Goal: Task Accomplishment & Management: Complete application form

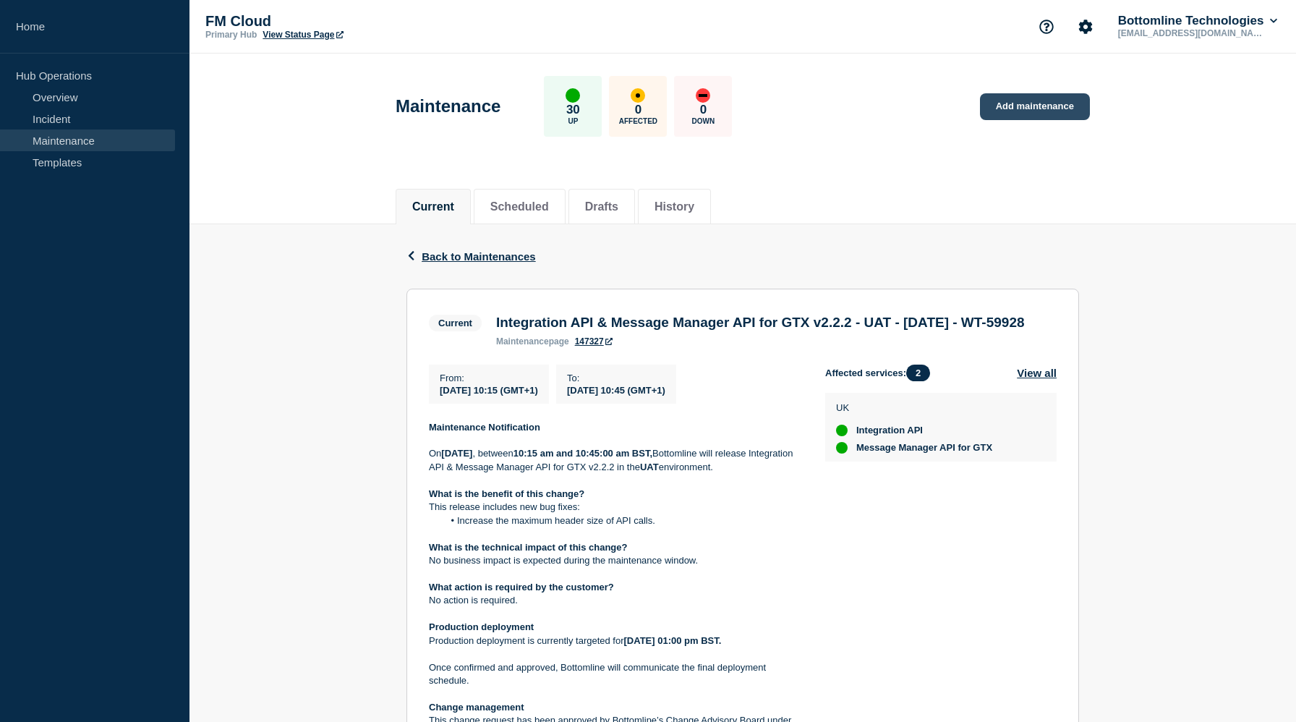
click at [1008, 114] on link "Add maintenance" at bounding box center [1035, 106] width 110 height 27
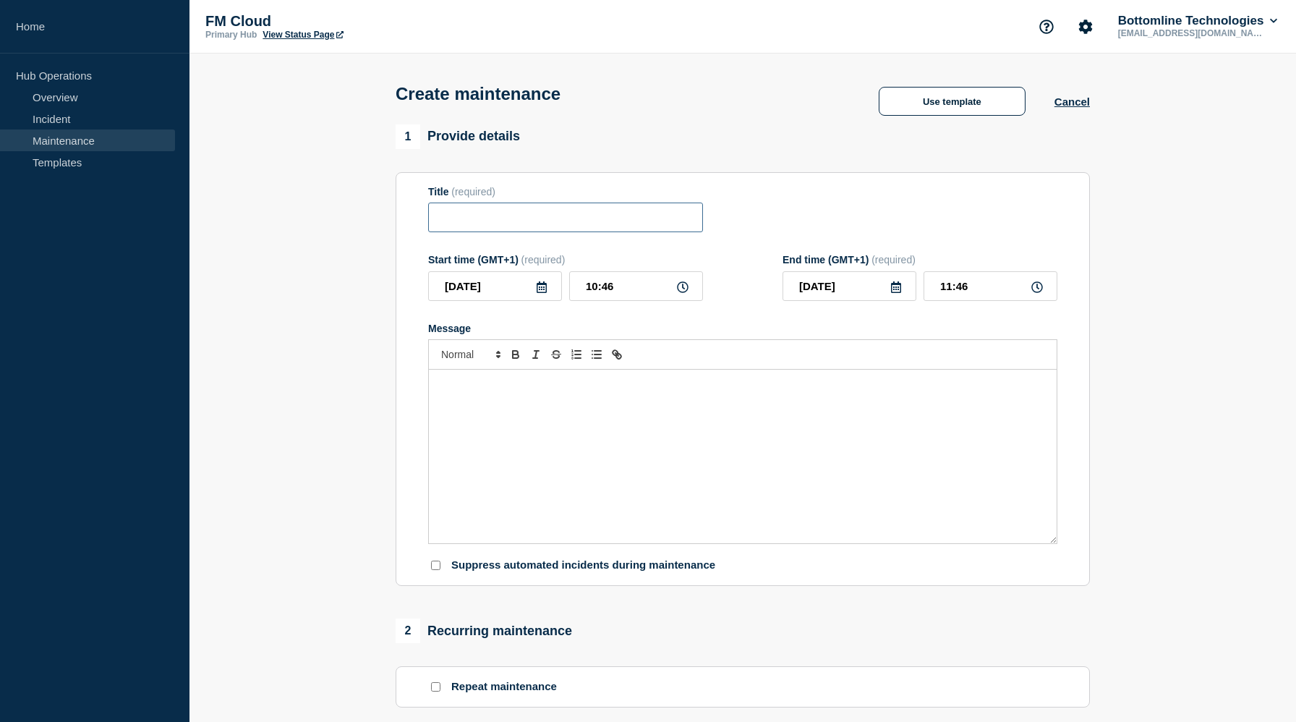
click at [535, 221] on input "Title" at bounding box center [565, 217] width 275 height 30
paste input "Integration API & Message Manager API for GTX v2.2.2 - UAT - 01/10/2025 - WT-59…"
click at [555, 226] on input "Integration API & Message Manager API for GTX v2.2.2 - UAT - 01/10/2025 - WT-59…" at bounding box center [565, 217] width 275 height 30
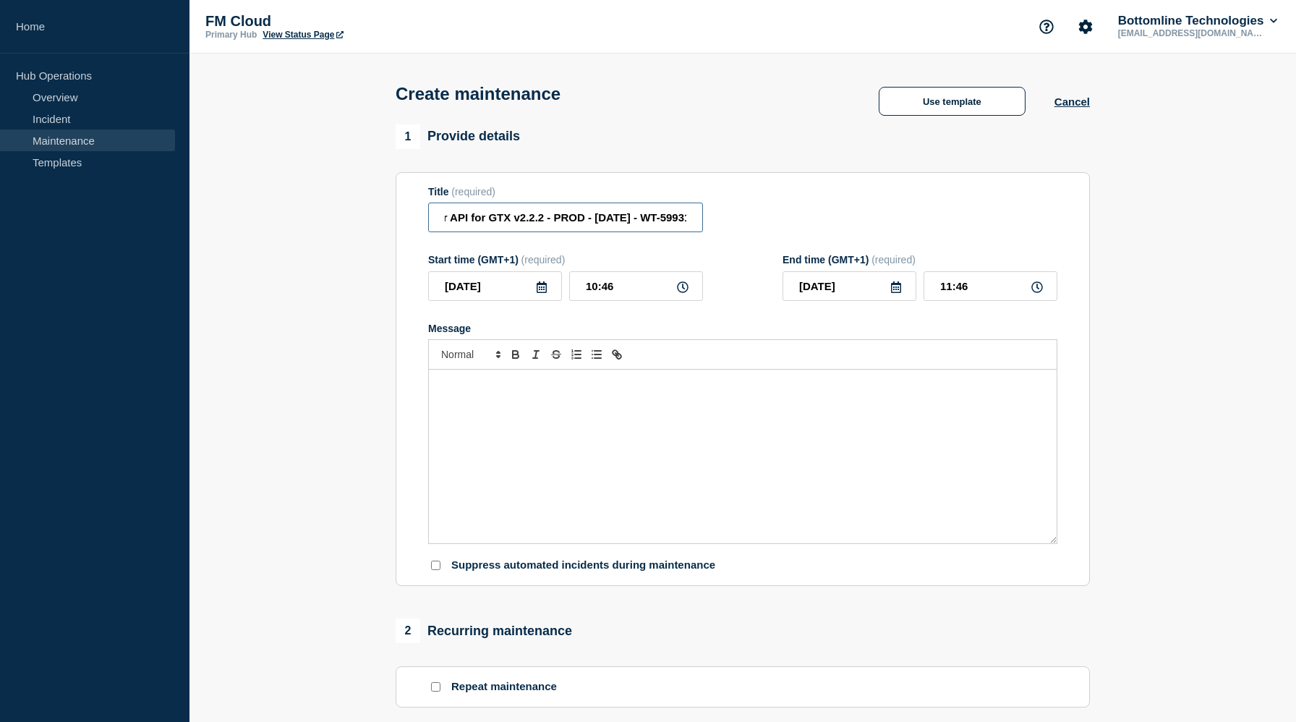
type input "Integration API & Message Manager API for GTX v2.2.2 - PROD - [DATE] - WT-59931"
click at [614, 300] on input "10:46" at bounding box center [636, 286] width 134 height 30
click at [597, 298] on input "10:46" at bounding box center [636, 286] width 134 height 30
type input "11:46"
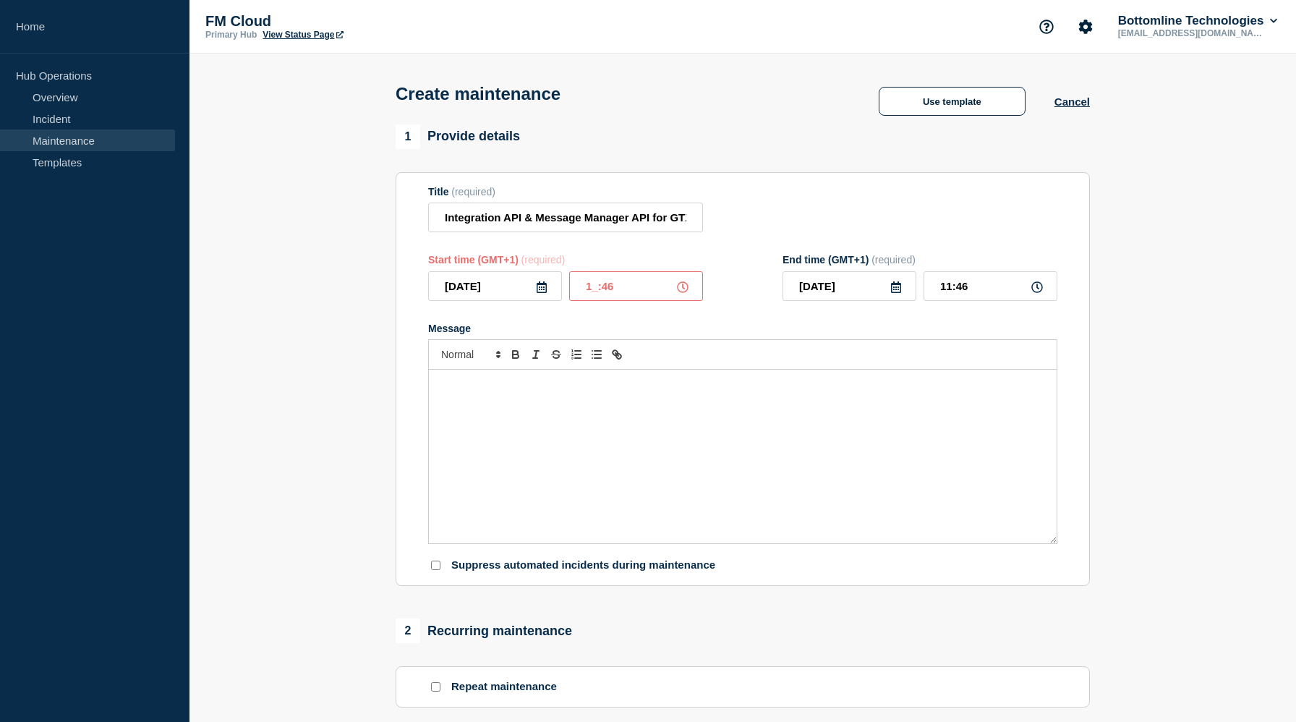
type input "12:46"
type input "11:30"
click at [952, 299] on input "12:30" at bounding box center [990, 286] width 134 height 30
click at [1013, 334] on div "Message" at bounding box center [742, 329] width 629 height 12
click at [952, 299] on input "1_:30" at bounding box center [990, 286] width 134 height 30
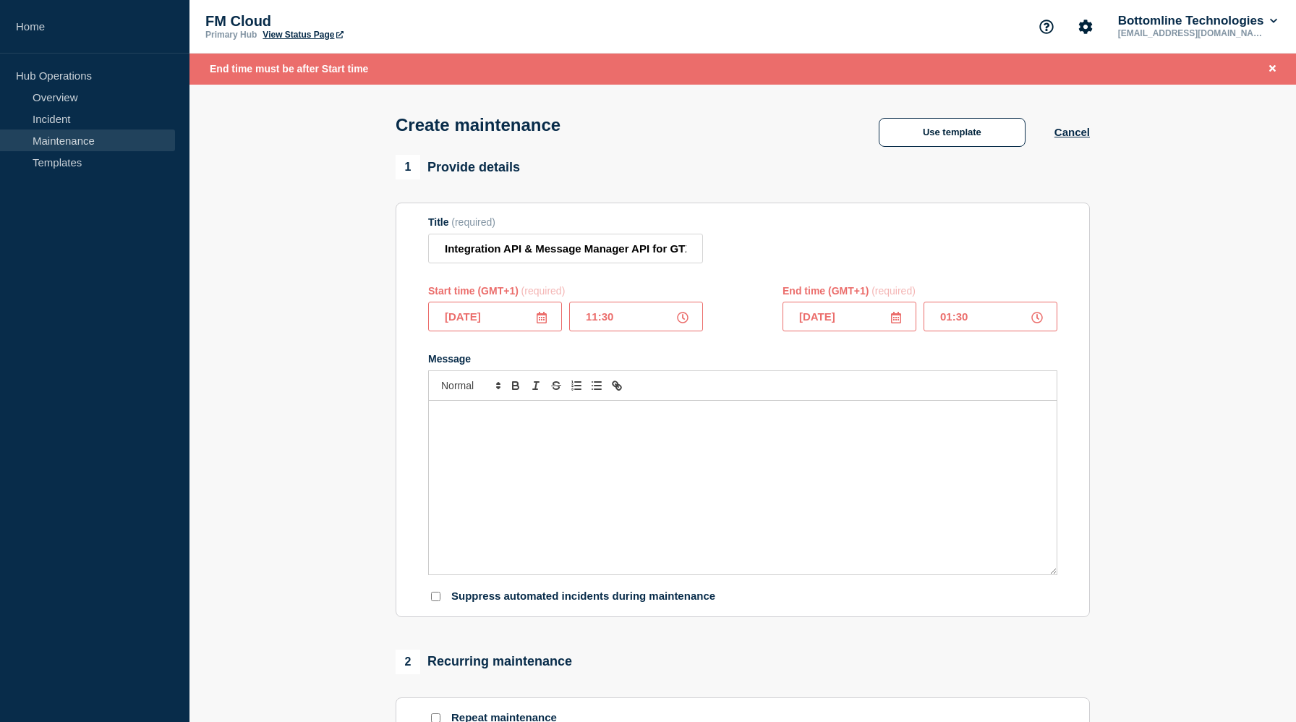
click at [1043, 325] on input "01:30" at bounding box center [990, 317] width 134 height 30
click at [950, 330] on input "01:30" at bounding box center [990, 317] width 134 height 30
click at [948, 330] on input "01:30" at bounding box center [990, 317] width 134 height 30
click at [949, 330] on input "01:30" at bounding box center [990, 317] width 134 height 30
type input "13:30"
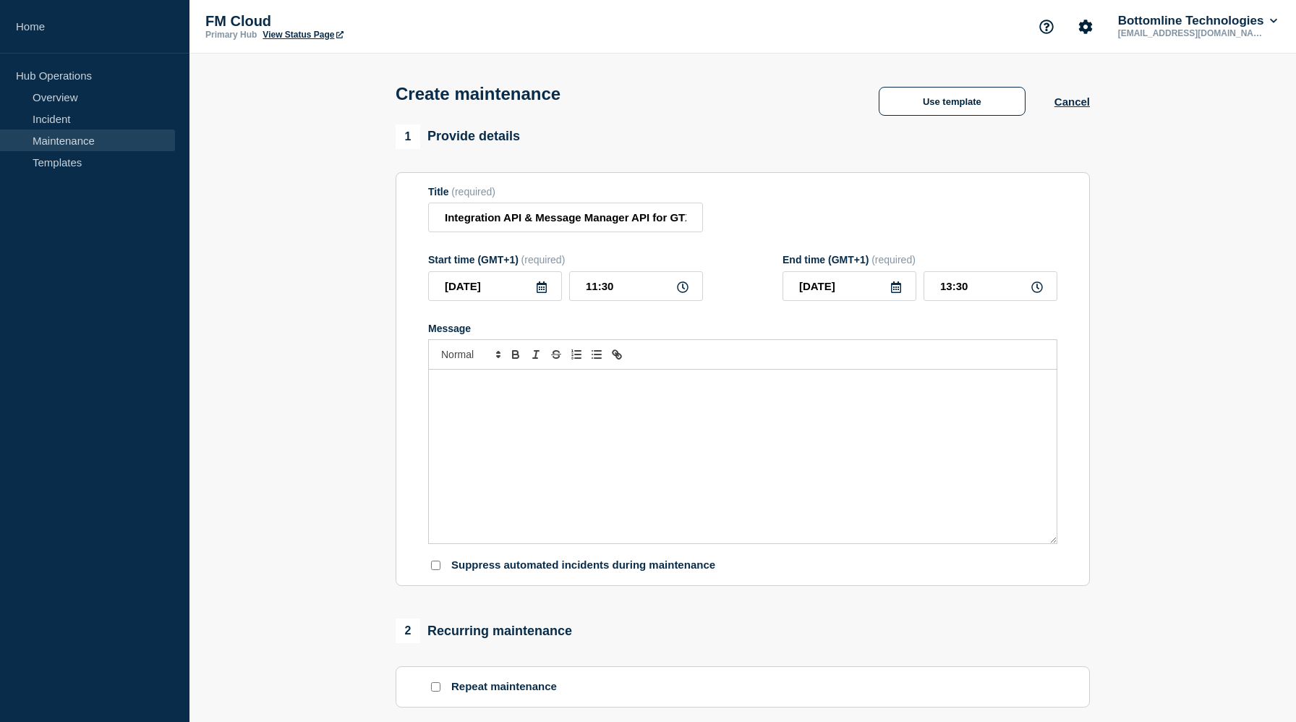
click at [942, 334] on div "Message" at bounding box center [742, 329] width 629 height 12
click at [511, 412] on div "Message" at bounding box center [743, 457] width 628 height 174
click at [564, 224] on input "Integration API & Message Manager API for GTX v2.2.2 - PROD - [DATE] - WT-59931" at bounding box center [565, 217] width 275 height 30
click at [577, 391] on p "Message" at bounding box center [743, 384] width 606 height 13
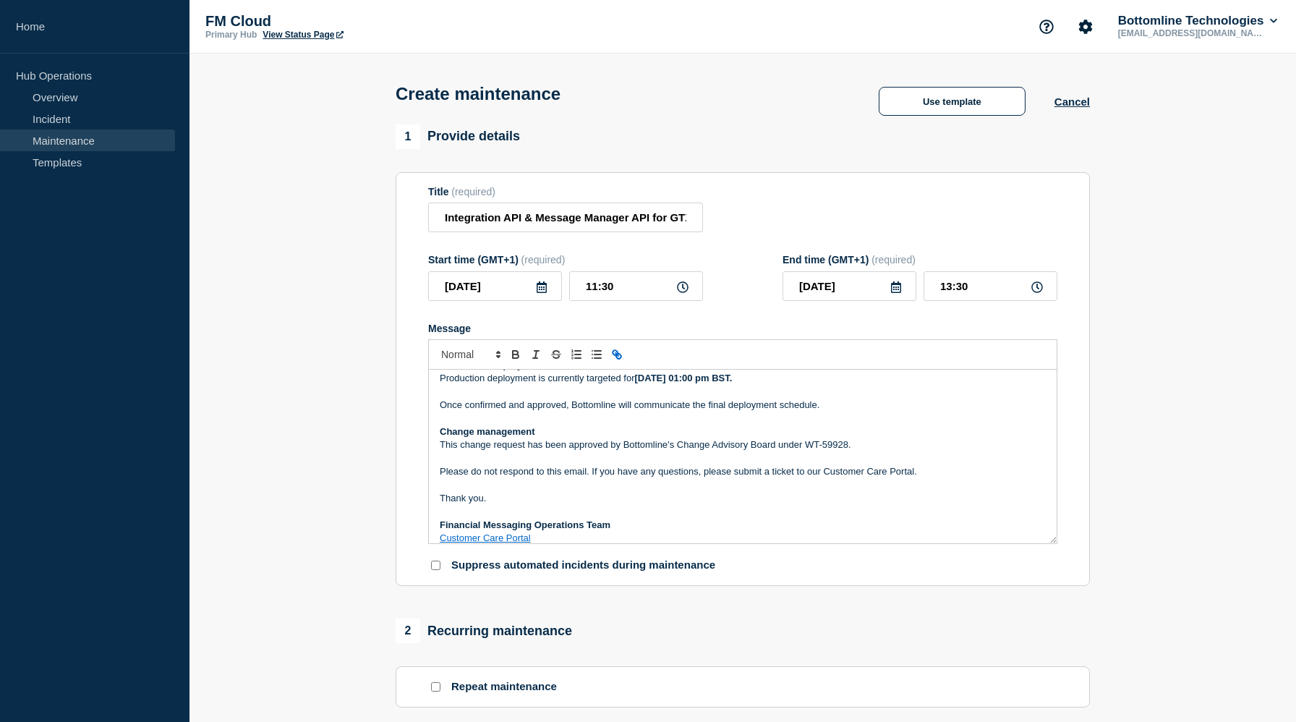
click at [733, 383] on strong "Wednesday 01st October 2025 01:00 pm BST." at bounding box center [684, 377] width 98 height 11
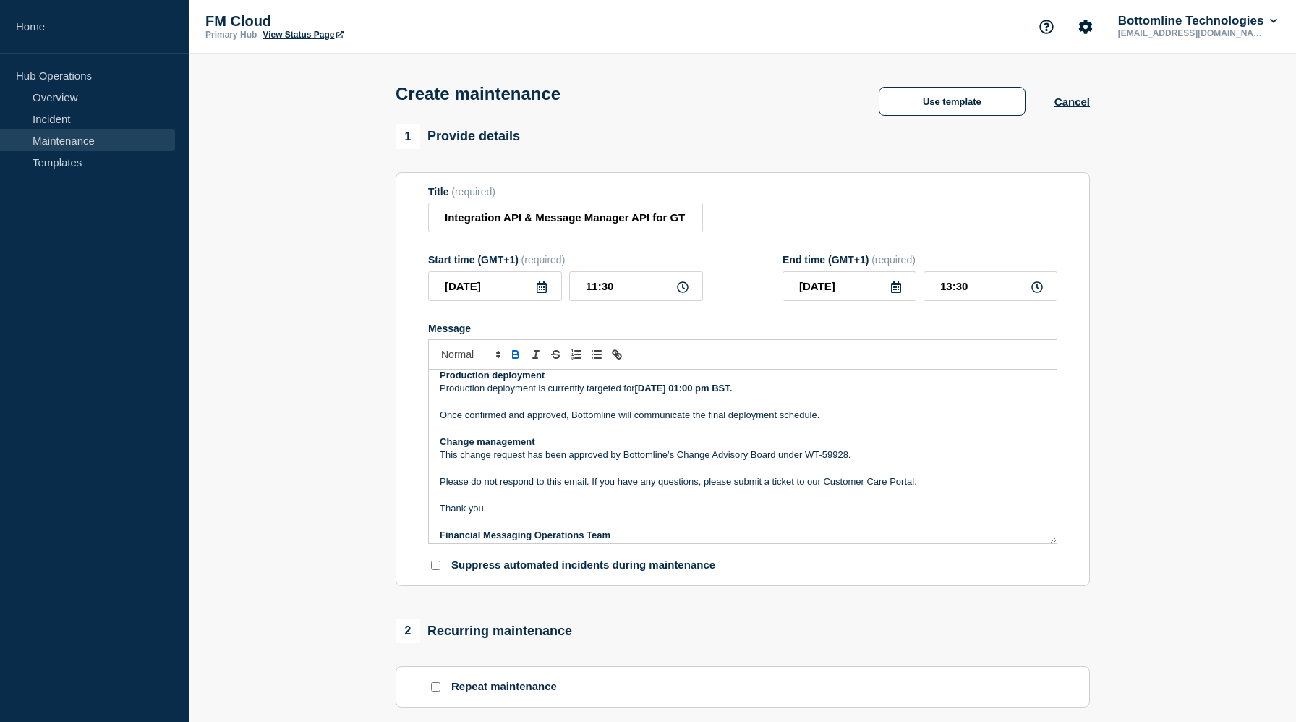
scroll to position [102, 0]
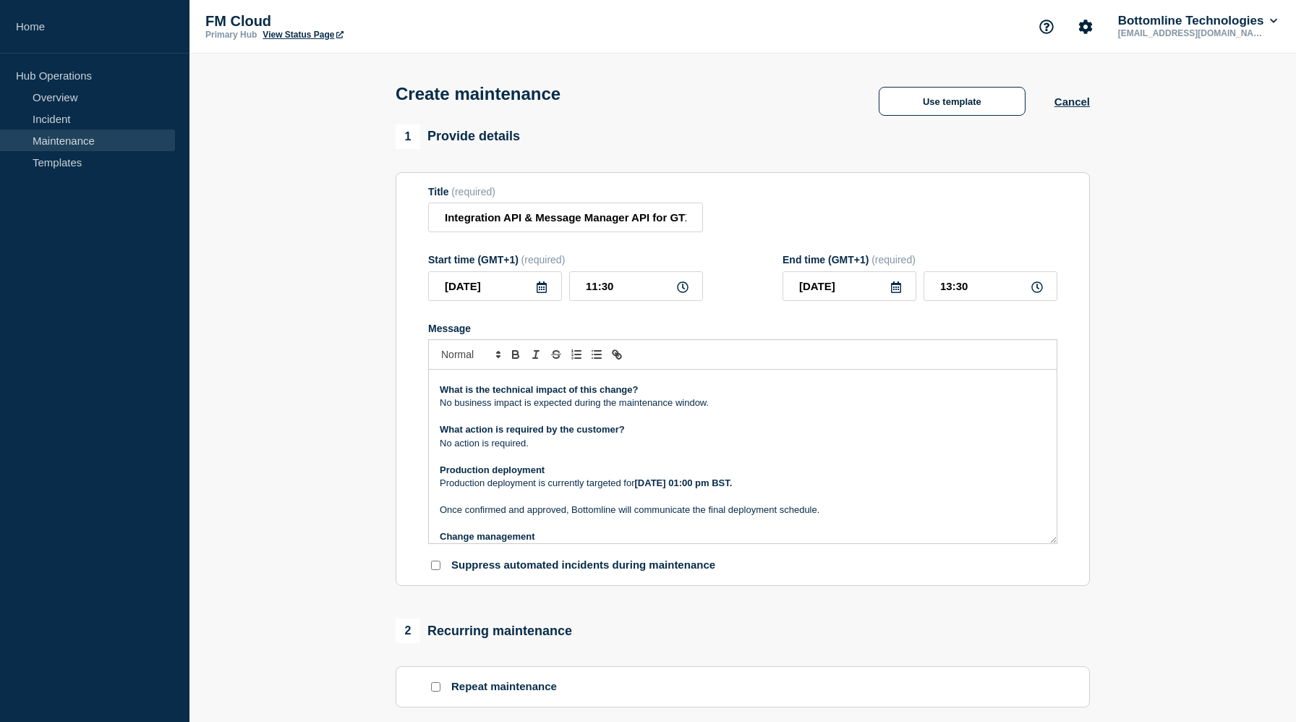
click at [733, 488] on strong "Wednesday 01st October 2025 01:00 pm BST." at bounding box center [684, 482] width 98 height 11
click at [564, 450] on p "No action is required." at bounding box center [743, 443] width 606 height 13
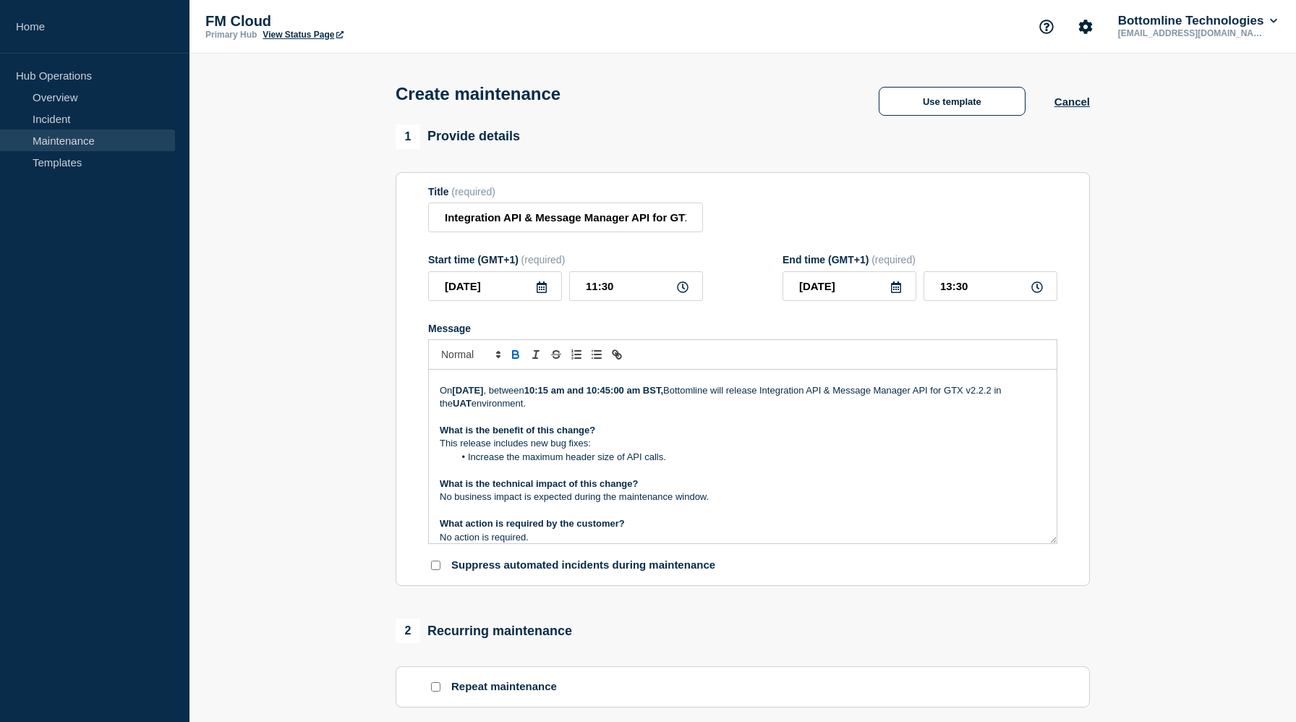
click at [471, 409] on strong "UAT" at bounding box center [462, 403] width 19 height 11
drag, startPoint x: 529, startPoint y: 423, endPoint x: 555, endPoint y: 423, distance: 26.0
click at [555, 411] on p "On Wednesday 01st October 2025 , between 10:15 am and 10:45:00 am BST, Bottomli…" at bounding box center [743, 397] width 606 height 27
drag, startPoint x: 657, startPoint y: 407, endPoint x: 636, endPoint y: 407, distance: 21.0
click at [636, 396] on strong "10:15 am and 10:45:00 am BST," at bounding box center [593, 390] width 139 height 11
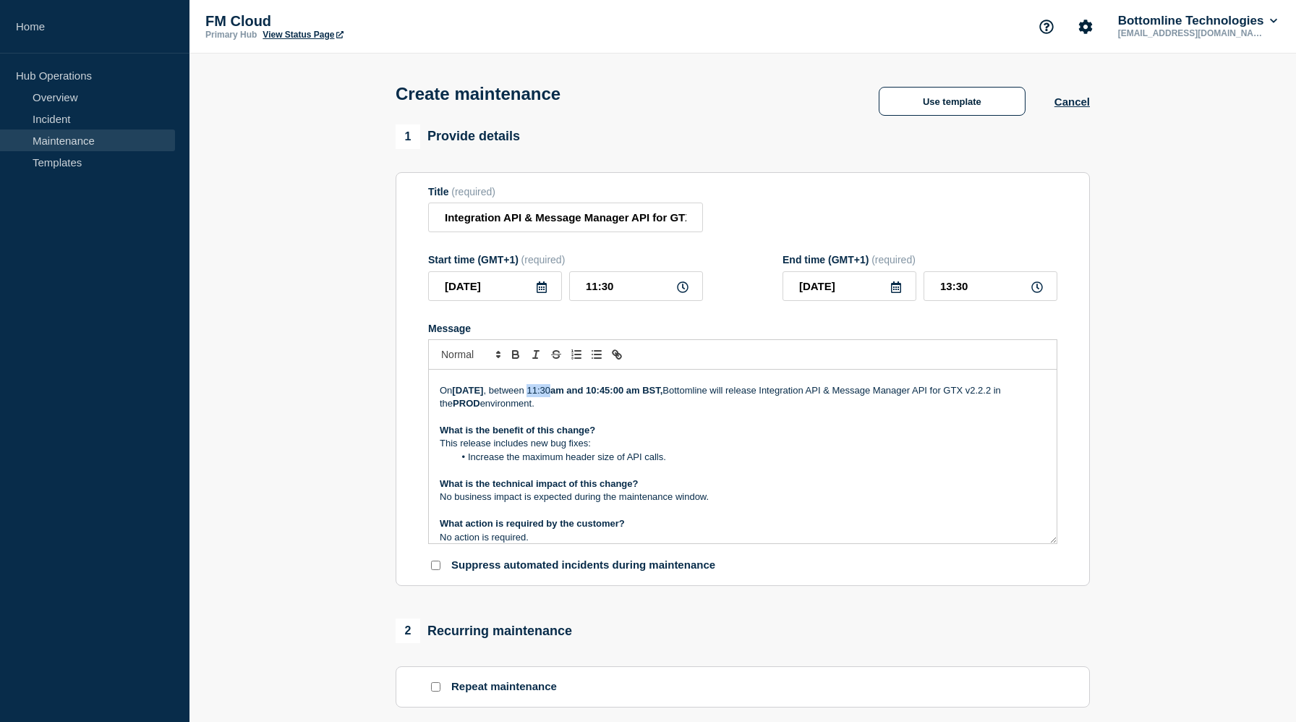
drag, startPoint x: 636, startPoint y: 406, endPoint x: 657, endPoint y: 406, distance: 21.0
click at [657, 406] on p "On Wednesday 01st October 2025 , between 11:30 am and 10:45:00 am BST, Bottomli…" at bounding box center [743, 397] width 606 height 27
click at [663, 396] on strong "11:30 am and 10:45:00 am BST," at bounding box center [593, 390] width 139 height 11
click at [663, 396] on strong "11:30 am and 13:45:00 am BST," at bounding box center [593, 390] width 139 height 11
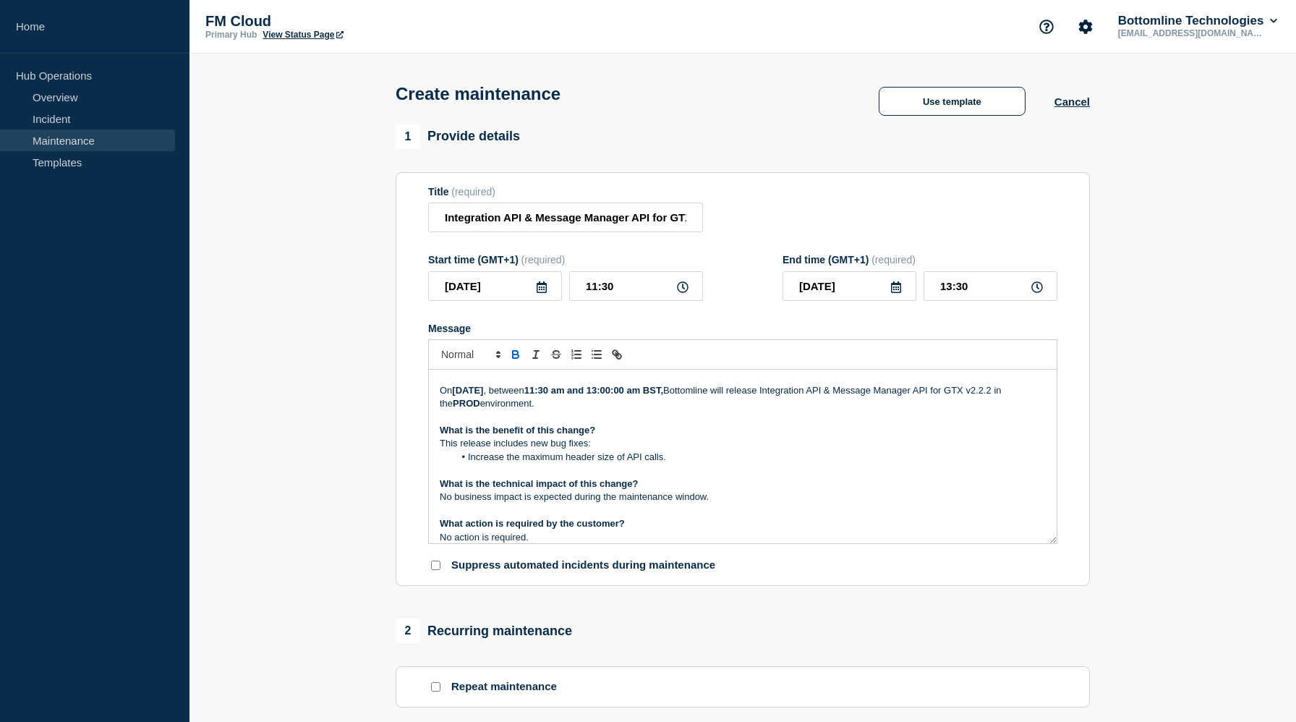
click at [663, 396] on strong "11:30 am and 13:00:00 am BST," at bounding box center [593, 390] width 139 height 11
click at [650, 396] on strong "11:30 am and 12:30 PM BST," at bounding box center [587, 390] width 126 height 11
click at [652, 396] on strong "11:30 Am and 12:30 PM BST," at bounding box center [587, 390] width 127 height 11
click at [748, 424] on p "Message" at bounding box center [743, 417] width 606 height 13
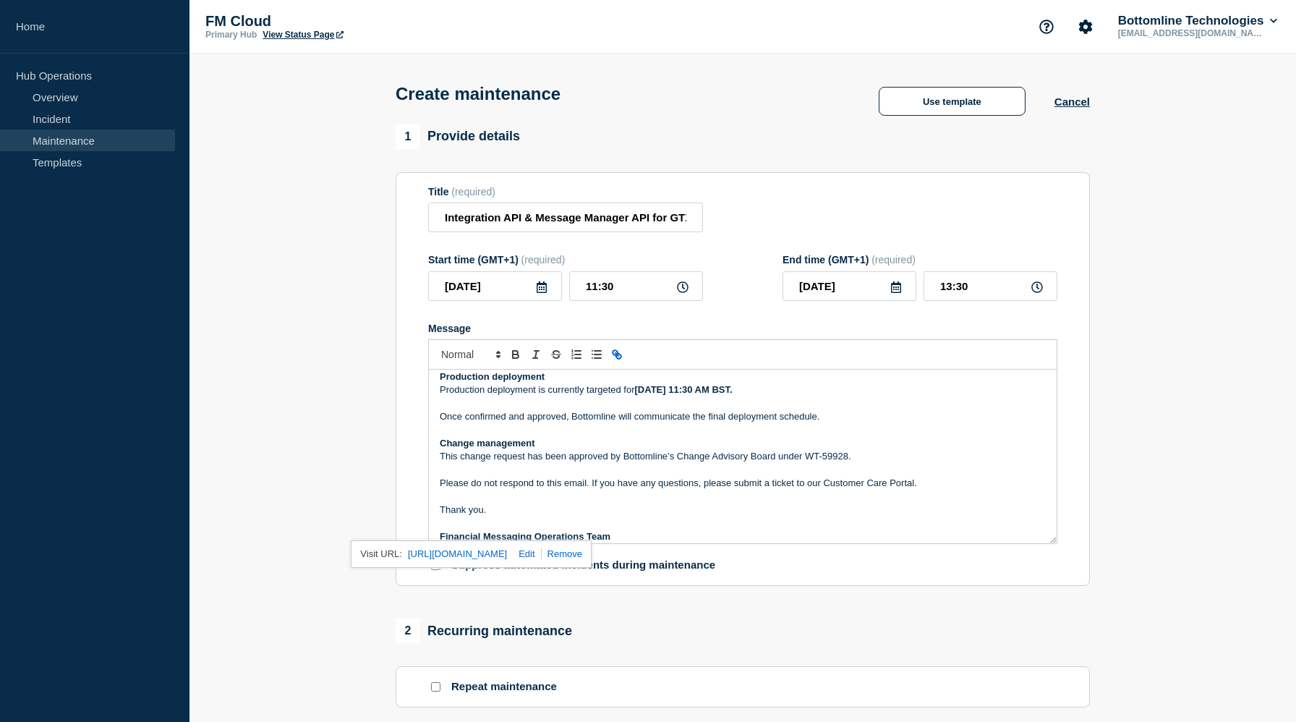
scroll to position [217, 0]
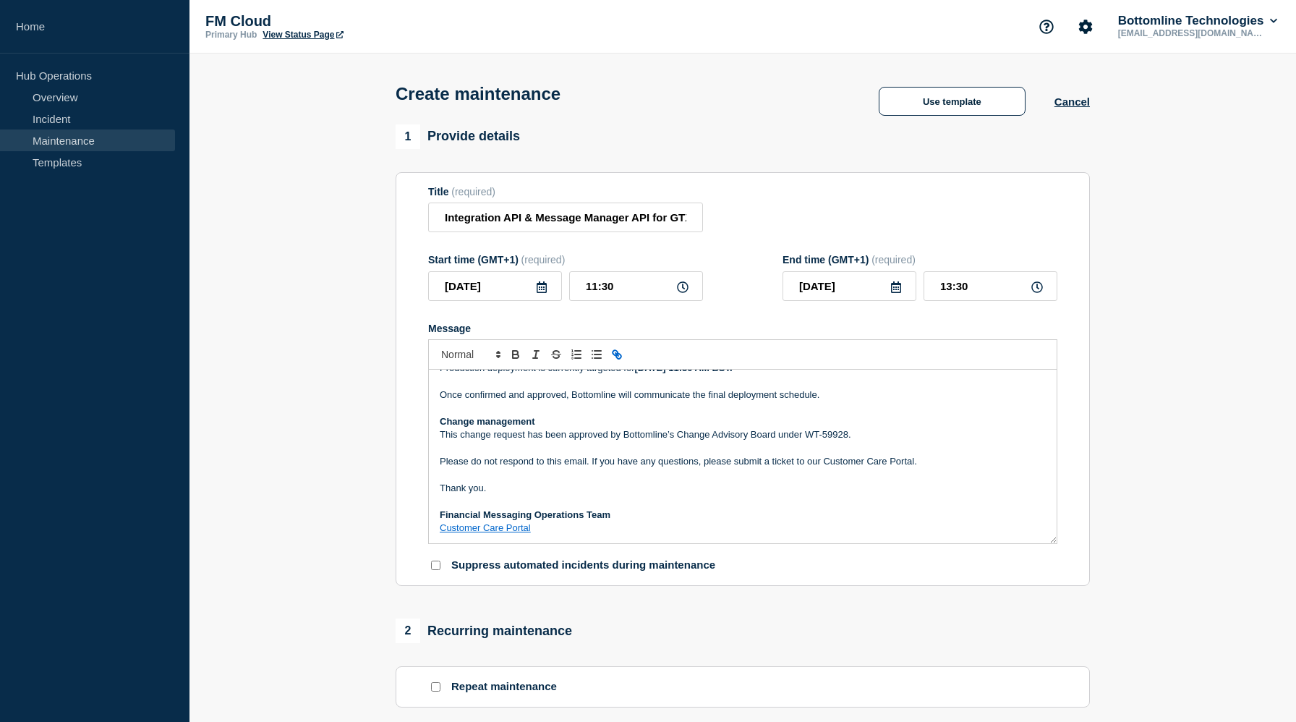
click at [641, 508] on p "Message" at bounding box center [743, 501] width 606 height 13
click at [670, 414] on p "Message" at bounding box center [743, 407] width 606 height 13
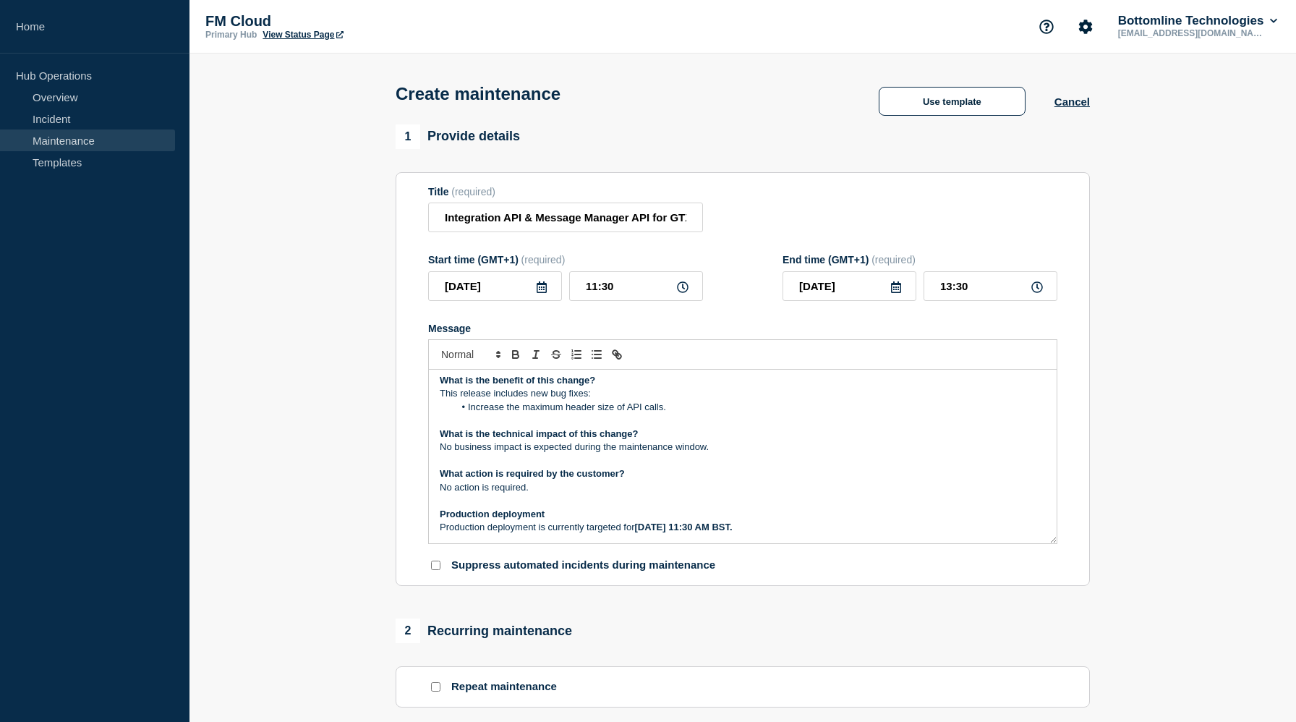
scroll to position [0, 0]
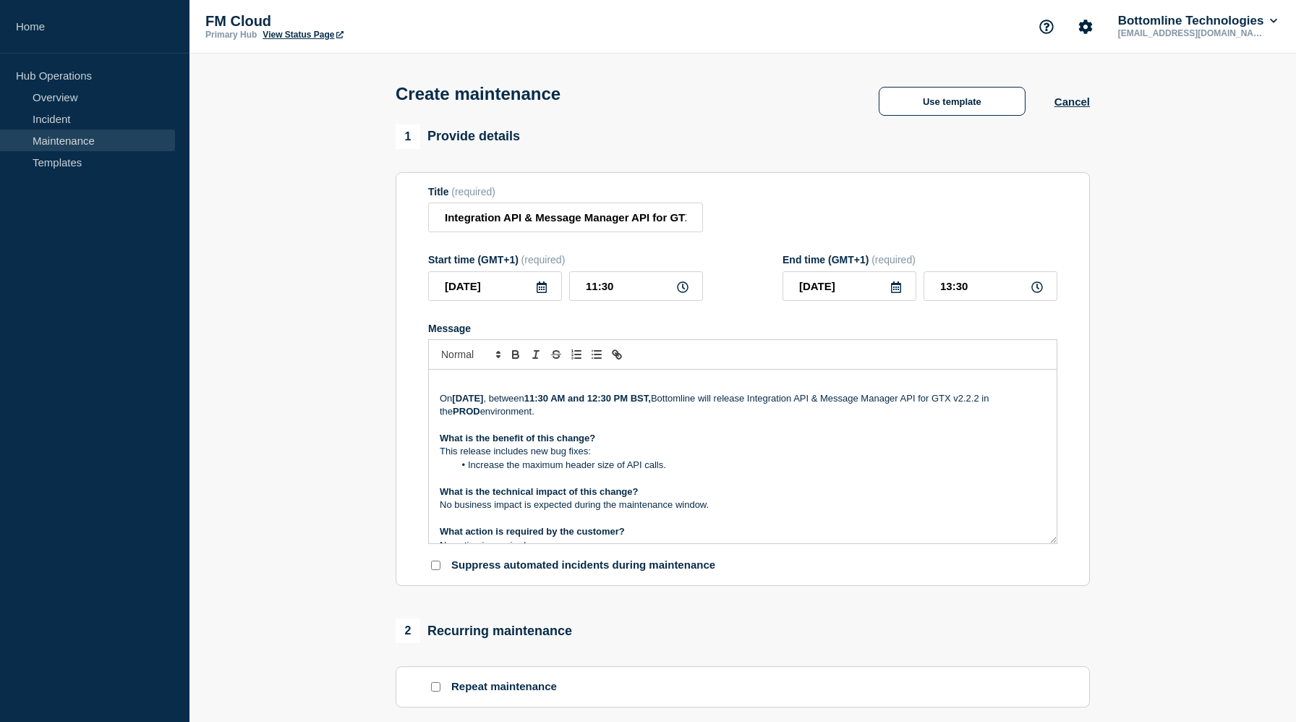
click at [464, 419] on p "On Wednesday 01st October 2025 , between 11:30 AM and 12:30 PM BST, Bottomline …" at bounding box center [743, 405] width 606 height 27
drag, startPoint x: 461, startPoint y: 429, endPoint x: 487, endPoint y: 429, distance: 26.0
click at [487, 419] on p "On Wednesday 01st October 2025 , between 11:30 AM and 12:30 PM BST, Bottomline …" at bounding box center [743, 405] width 606 height 27
click at [486, 419] on p "On Wednesday 01st October 2025 , between 11:30 AM and 12:30 PM BST, Bottomline …" at bounding box center [743, 405] width 606 height 27
click at [952, 299] on input "13:30" at bounding box center [990, 286] width 134 height 30
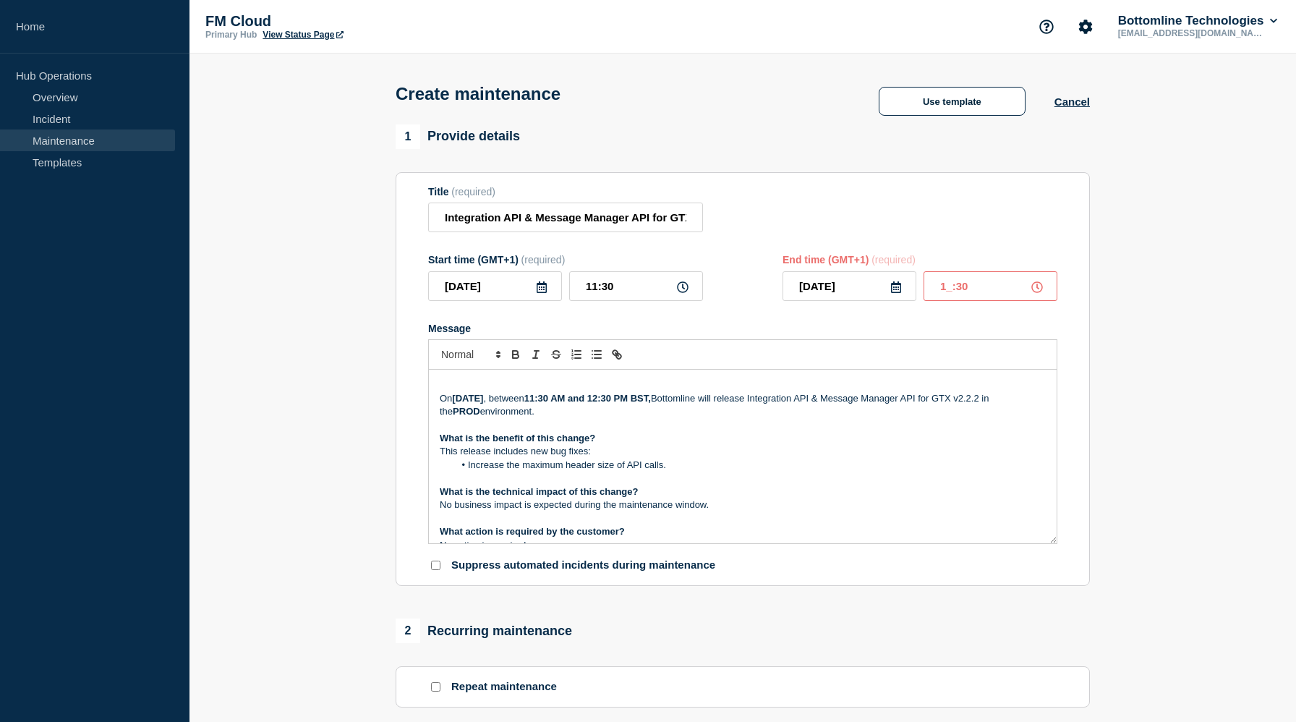
type input "12:30"
click at [950, 349] on div "Message On Wednesday 01st October 2025 , between 11:30 AM and 12:30 PM BST, Bot…" at bounding box center [742, 434] width 629 height 222
click at [607, 419] on p "On Wednesday 01st October 2025 , between 11:30 AM and 12:30 PM BST, Bottomline …" at bounding box center [743, 405] width 606 height 27
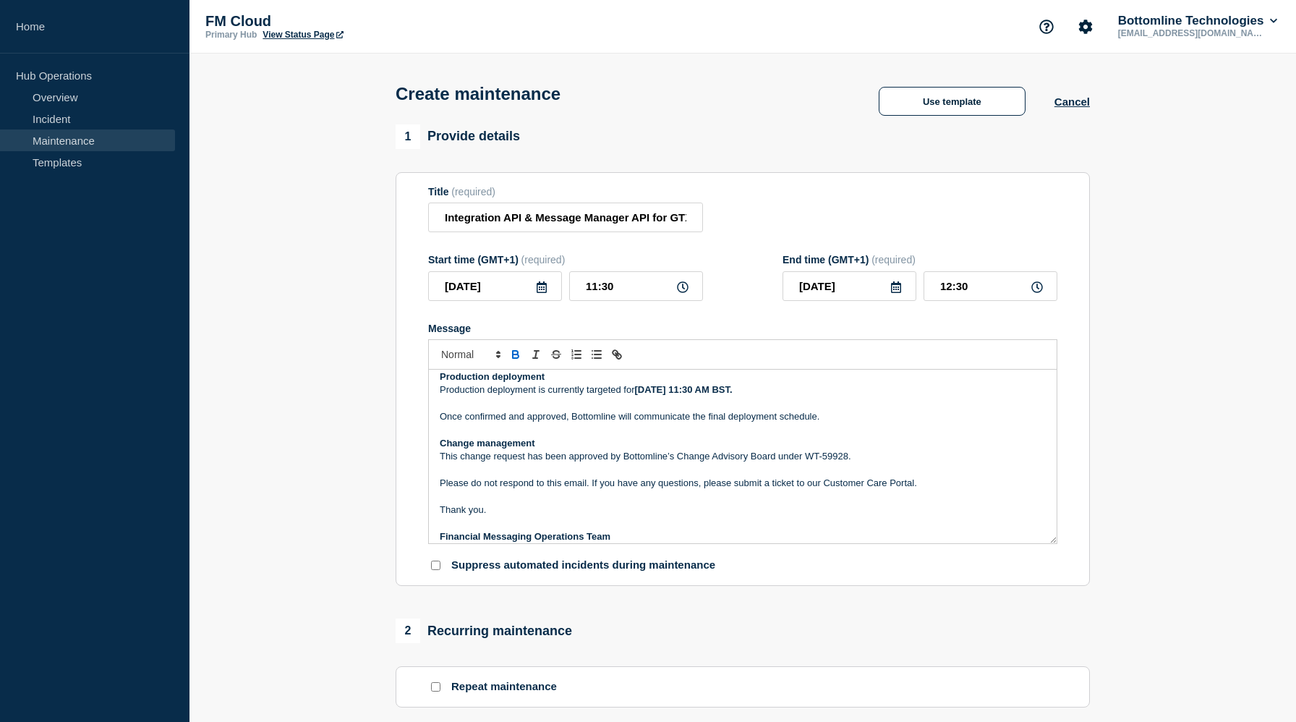
scroll to position [217, 0]
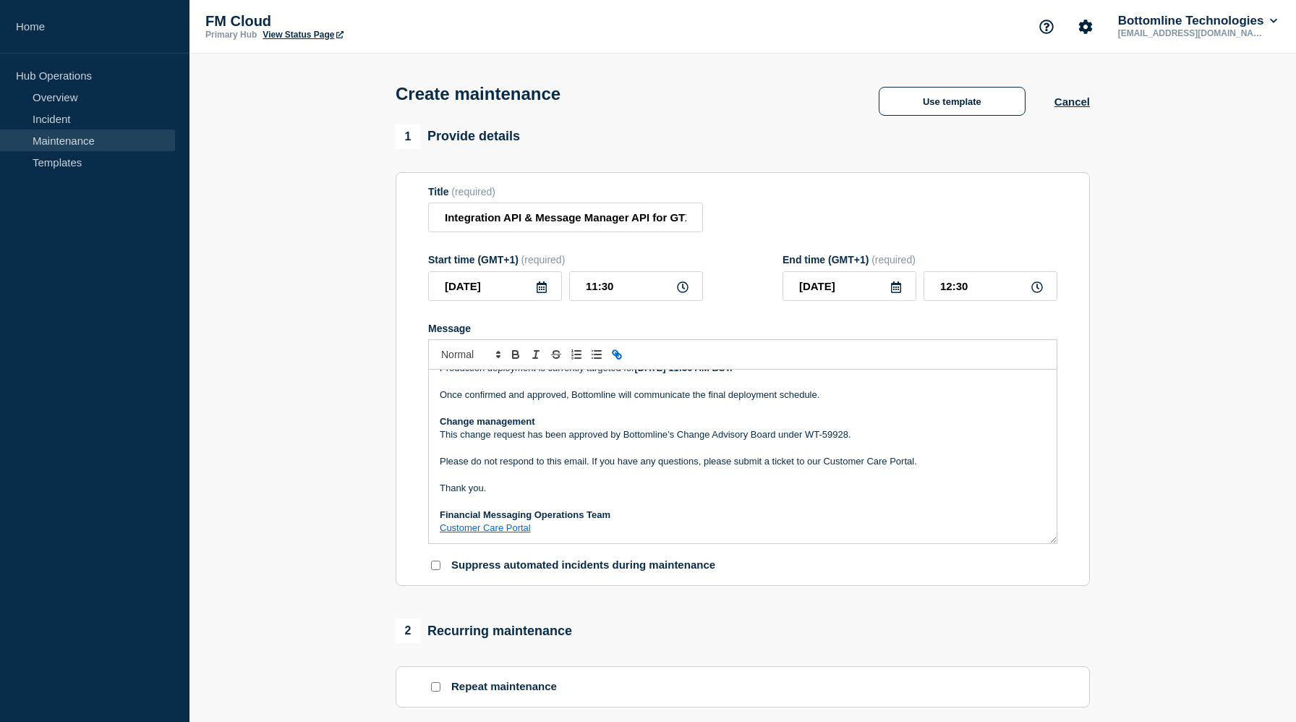
click at [847, 441] on p "This change request has been approved by Bottomline’s Change Advisory Board und…" at bounding box center [743, 434] width 606 height 13
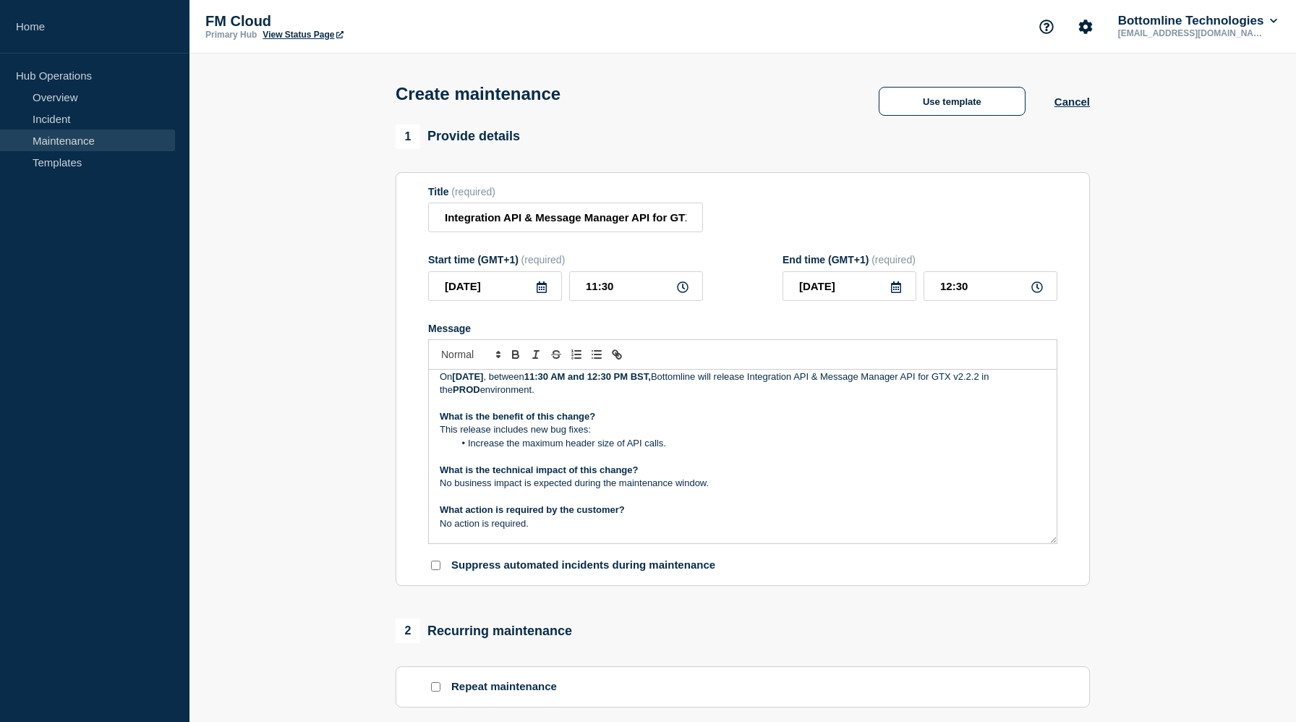
scroll to position [0, 0]
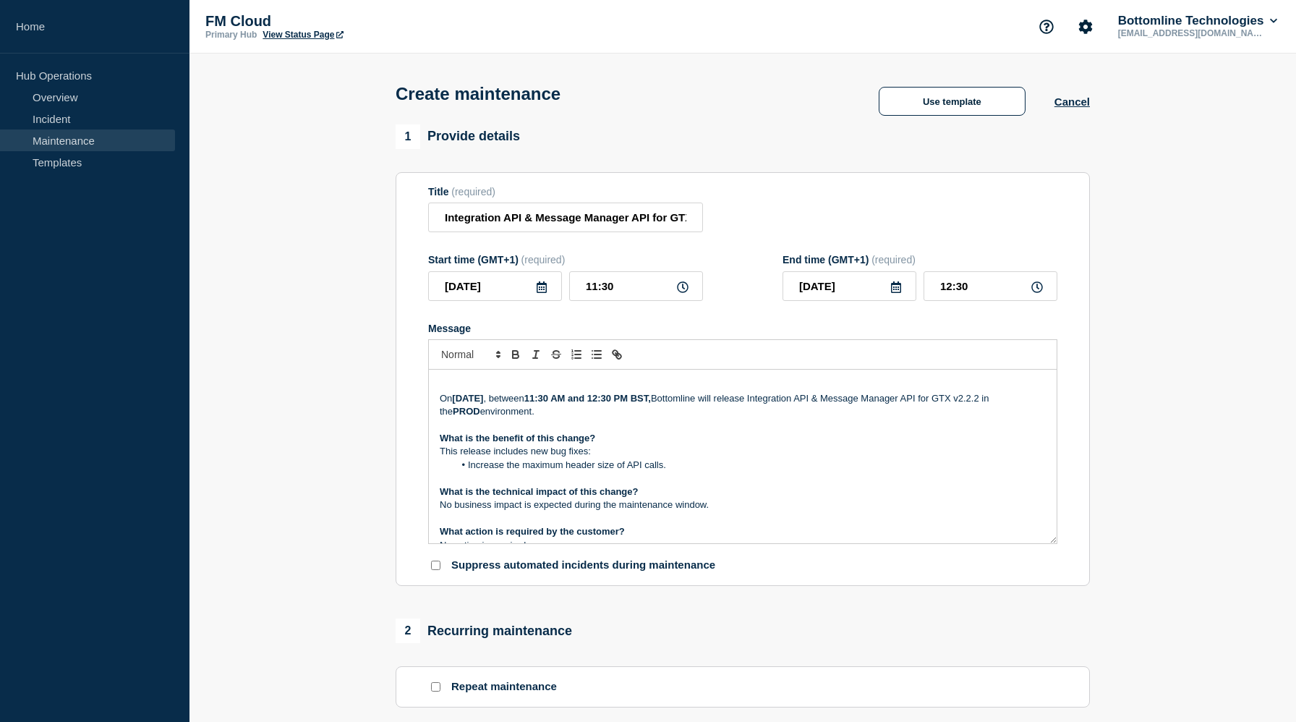
click at [375, 631] on section "1 Provide details Title (required) Integration API & Message Manager API for GT…" at bounding box center [742, 626] width 1106 height 1004
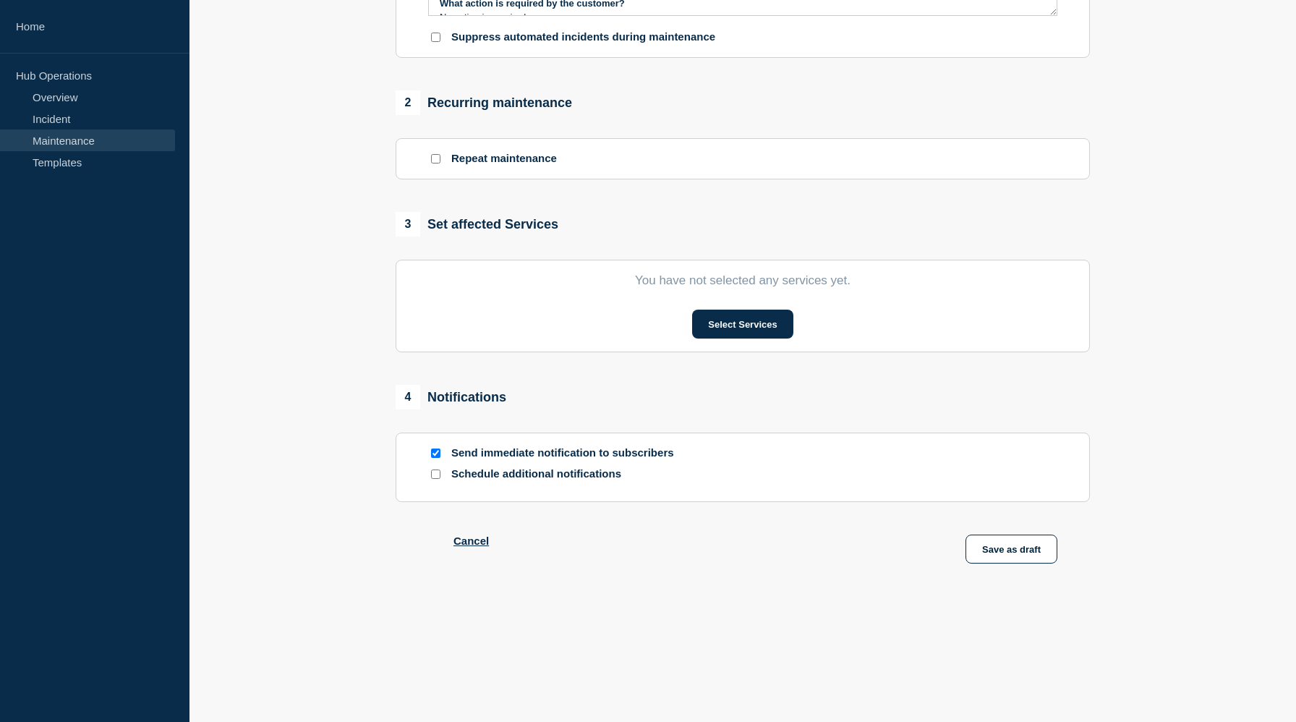
scroll to position [550, 0]
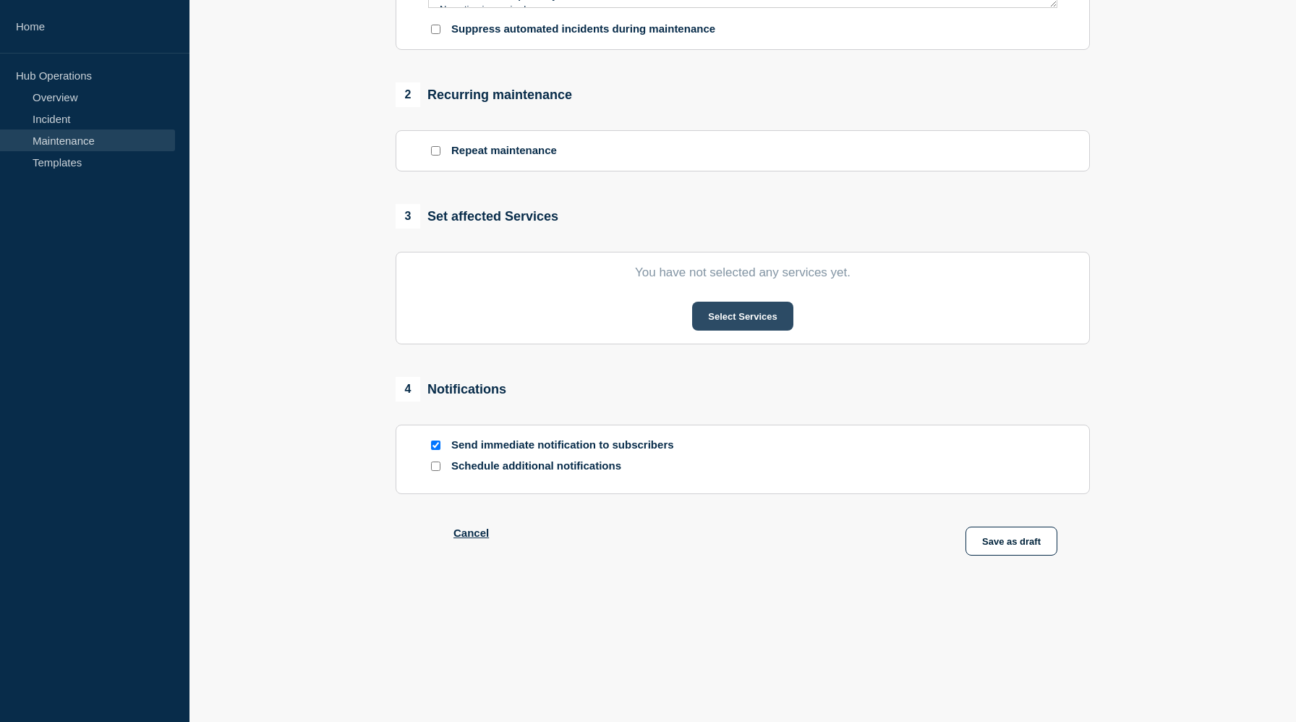
click at [729, 328] on button "Select Services" at bounding box center [742, 316] width 101 height 29
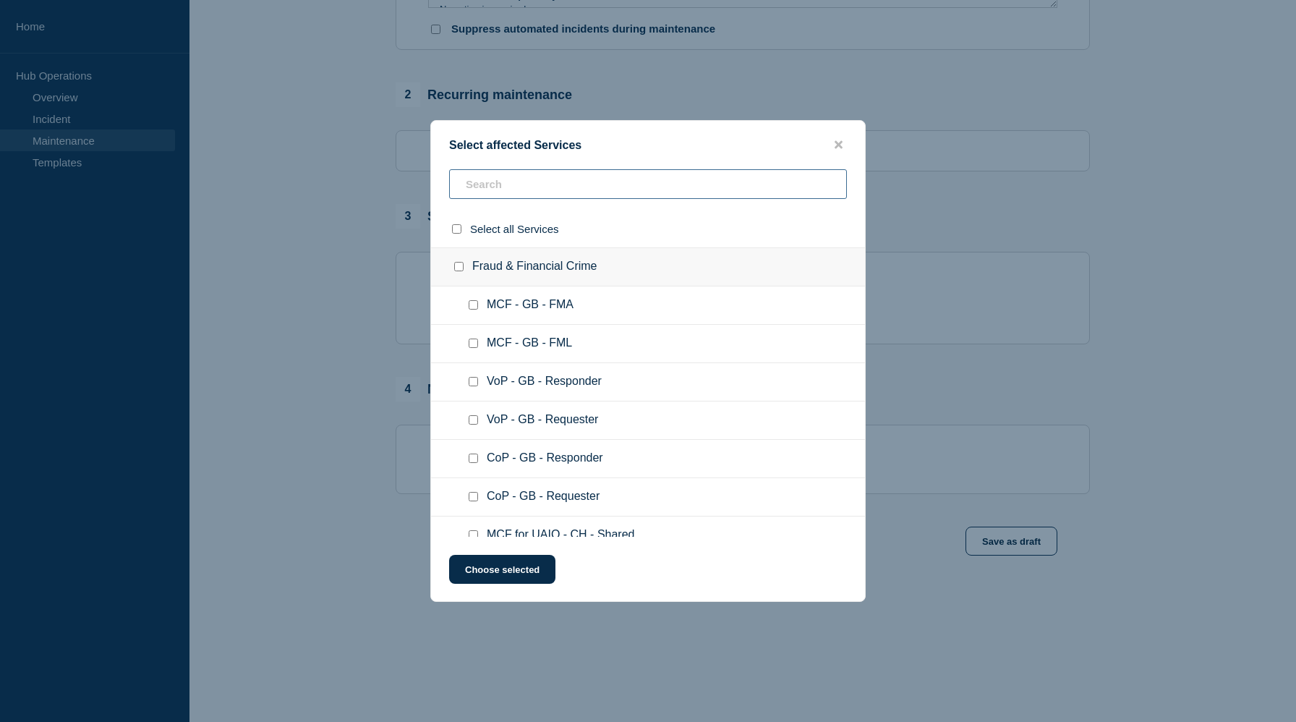
click at [504, 192] on input "text" at bounding box center [648, 184] width 398 height 30
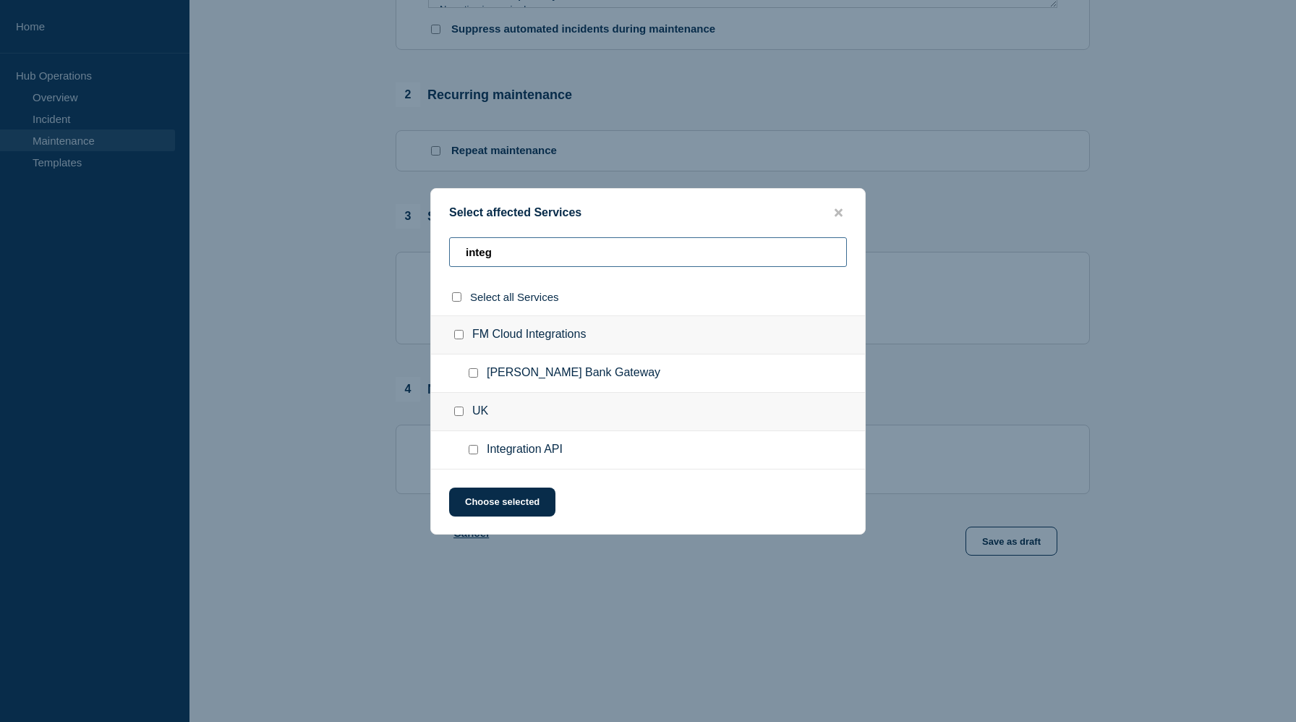
type input "integ"
click at [461, 416] on input "UK checkbox" at bounding box center [458, 410] width 9 height 9
checkbox input "true"
drag, startPoint x: 506, startPoint y: 251, endPoint x: 433, endPoint y: 250, distance: 73.0
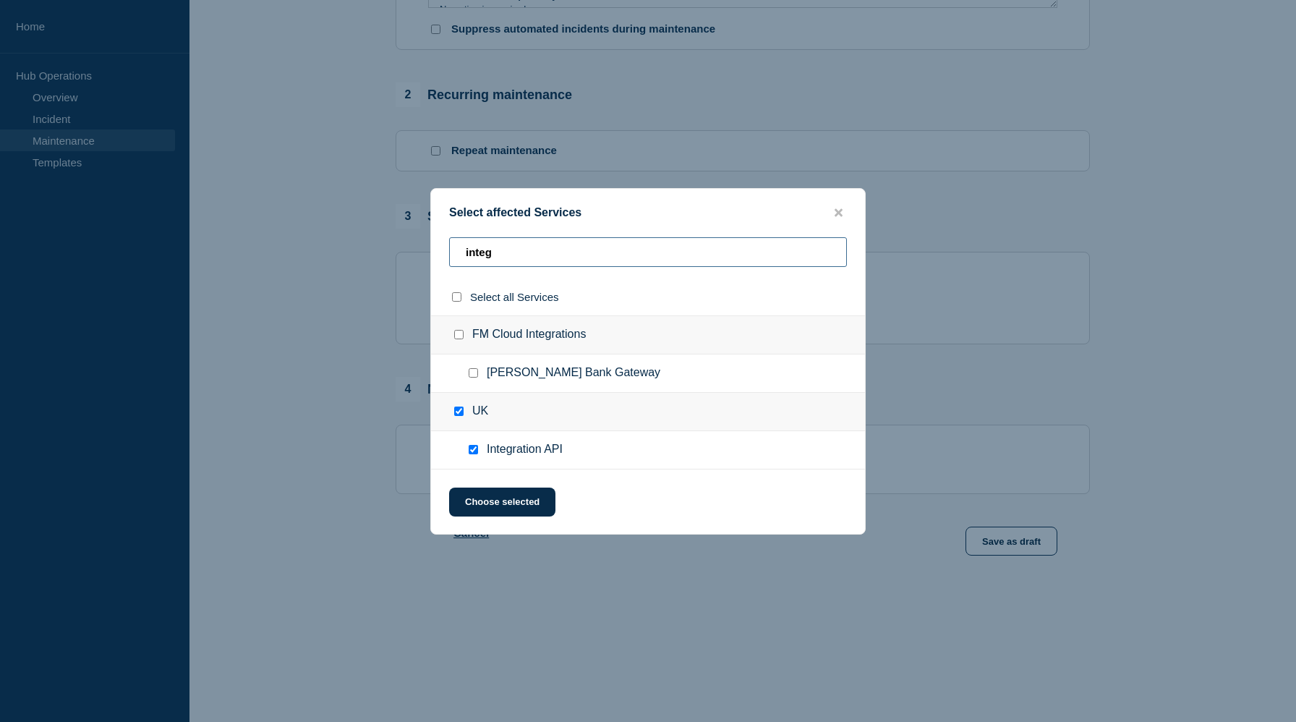
click at [433, 250] on div "integ" at bounding box center [648, 257] width 434 height 41
type input "m"
checkbox input "false"
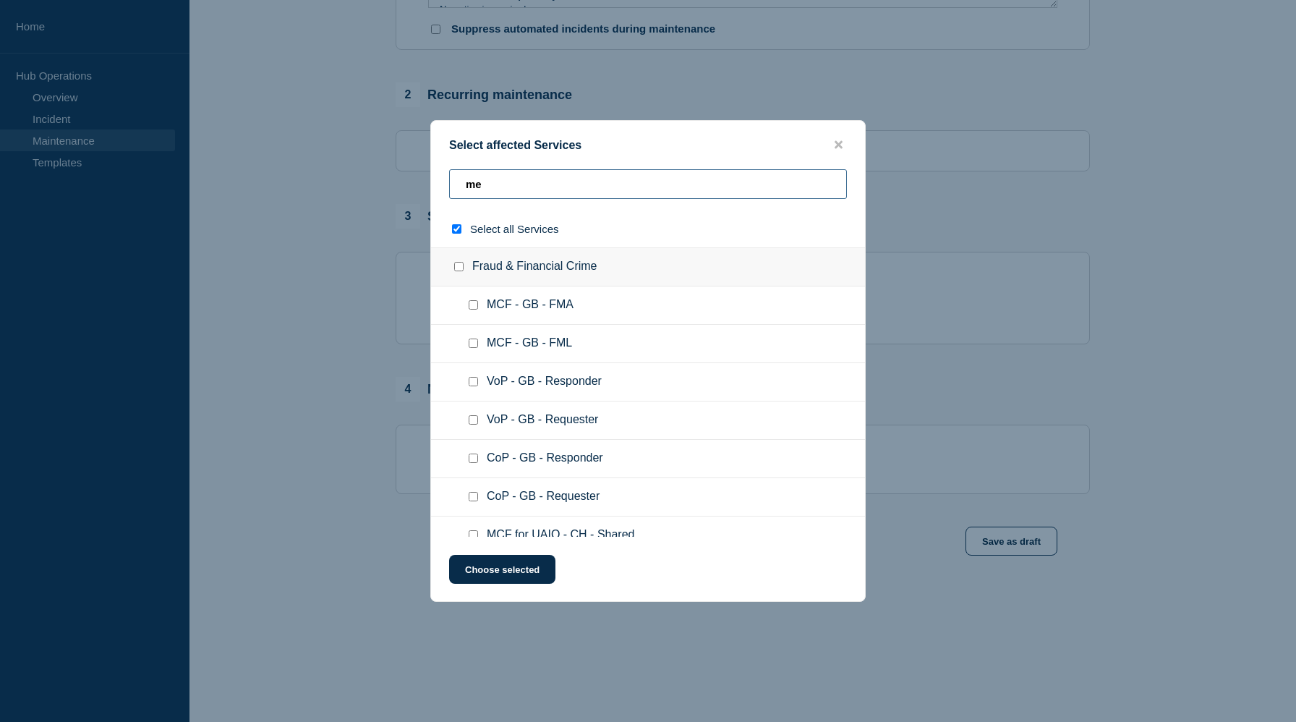
type input "mem"
checkbox input "true"
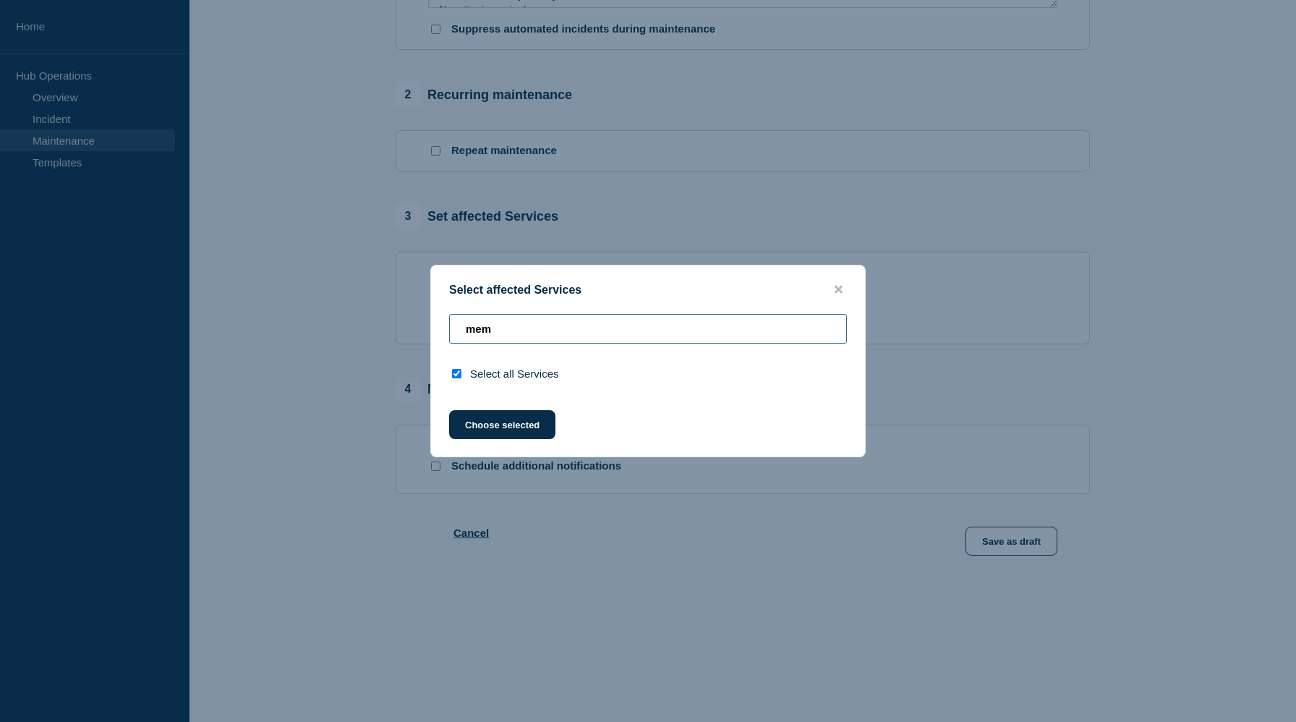
type input "me"
checkbox input "false"
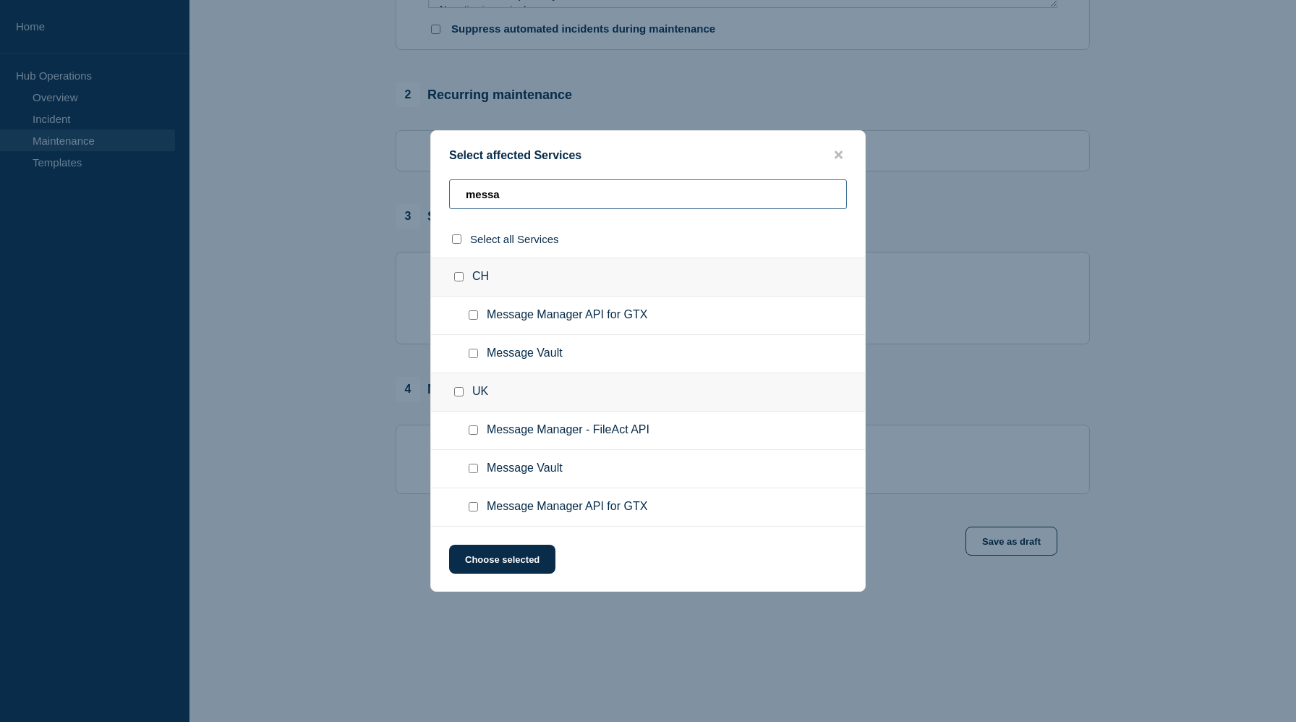
type input "messa"
click at [471, 511] on input "Message Manager API for GTX checkbox" at bounding box center [473, 506] width 9 height 9
checkbox input "true"
click at [525, 573] on button "Choose selected" at bounding box center [502, 558] width 106 height 29
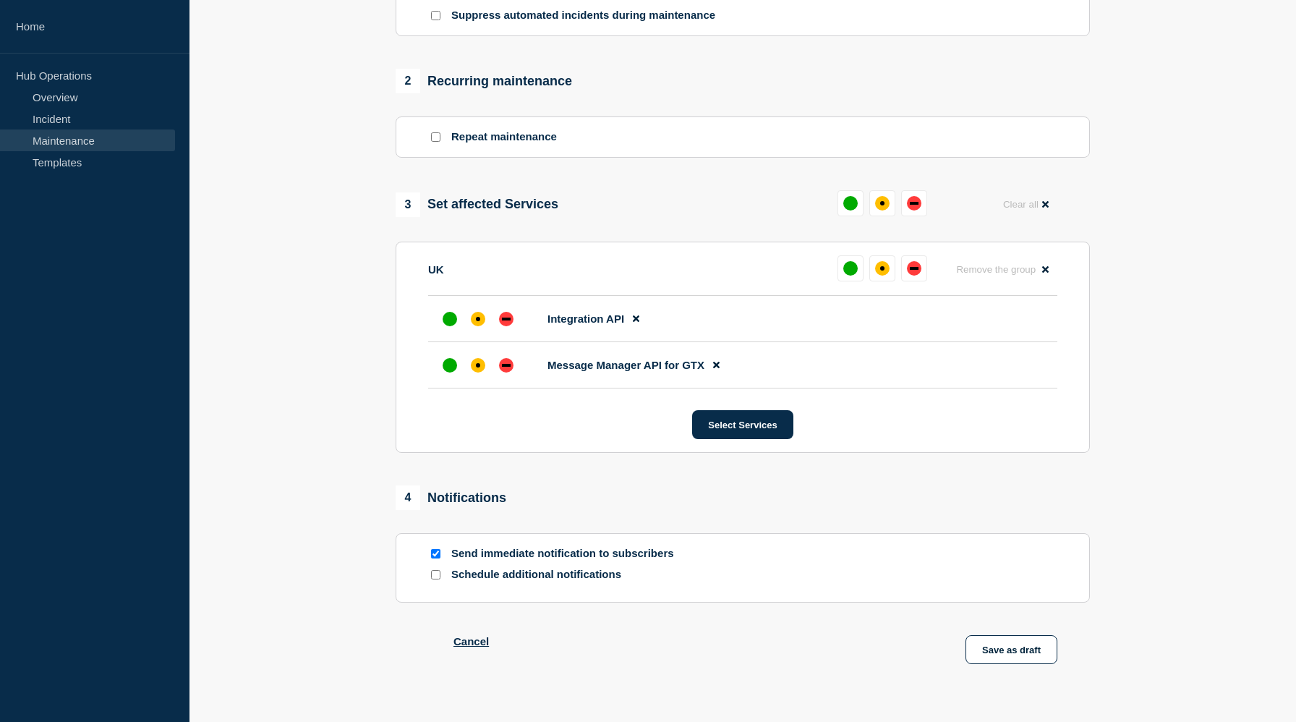
click at [1178, 346] on section "1 Provide details Title (required) Integration API & Message Manager API for GT…" at bounding box center [742, 138] width 1106 height 1126
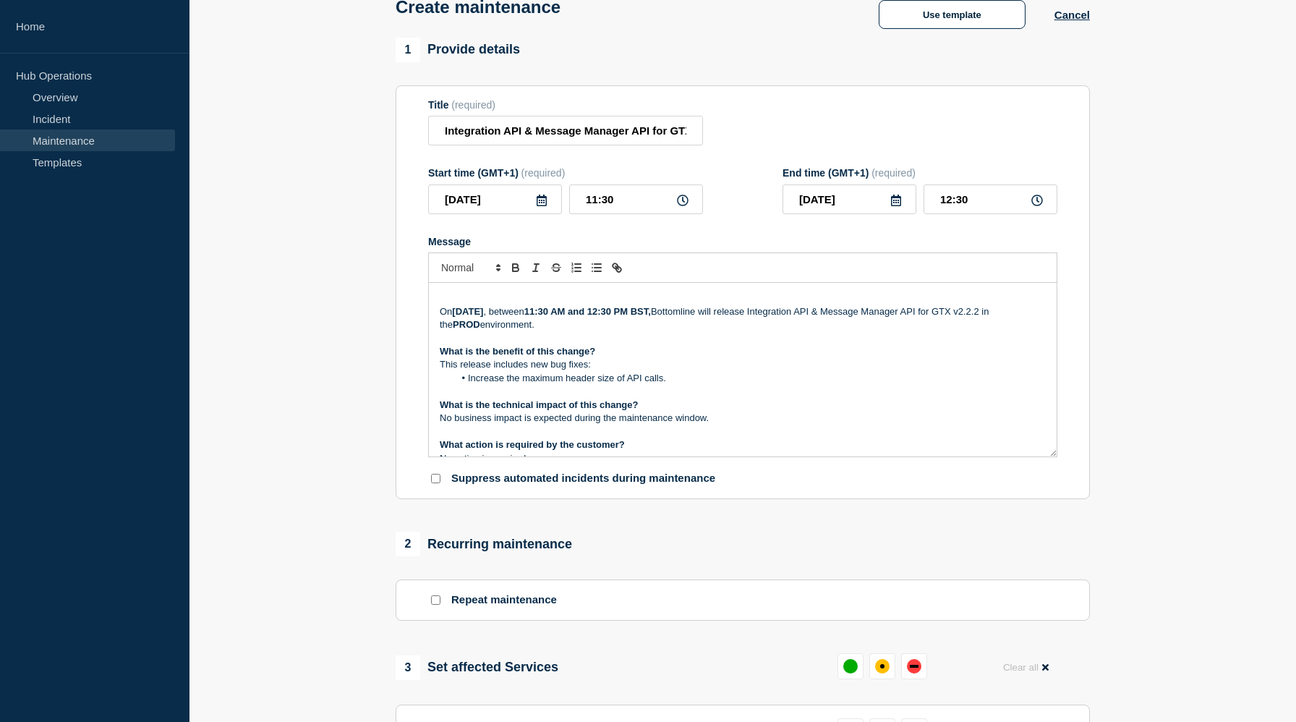
scroll to position [87, 0]
click at [680, 371] on p "This release includes new bug fixes:" at bounding box center [743, 364] width 606 height 13
drag, startPoint x: 460, startPoint y: 337, endPoint x: 497, endPoint y: 336, distance: 37.6
click at [497, 332] on p "On Wednesday 01st October 2025 , between 11:30 AM and 12:30 PM BST, Bottomline …" at bounding box center [743, 318] width 606 height 27
click at [601, 371] on p "This release includes new bug fixes:" at bounding box center [743, 364] width 606 height 13
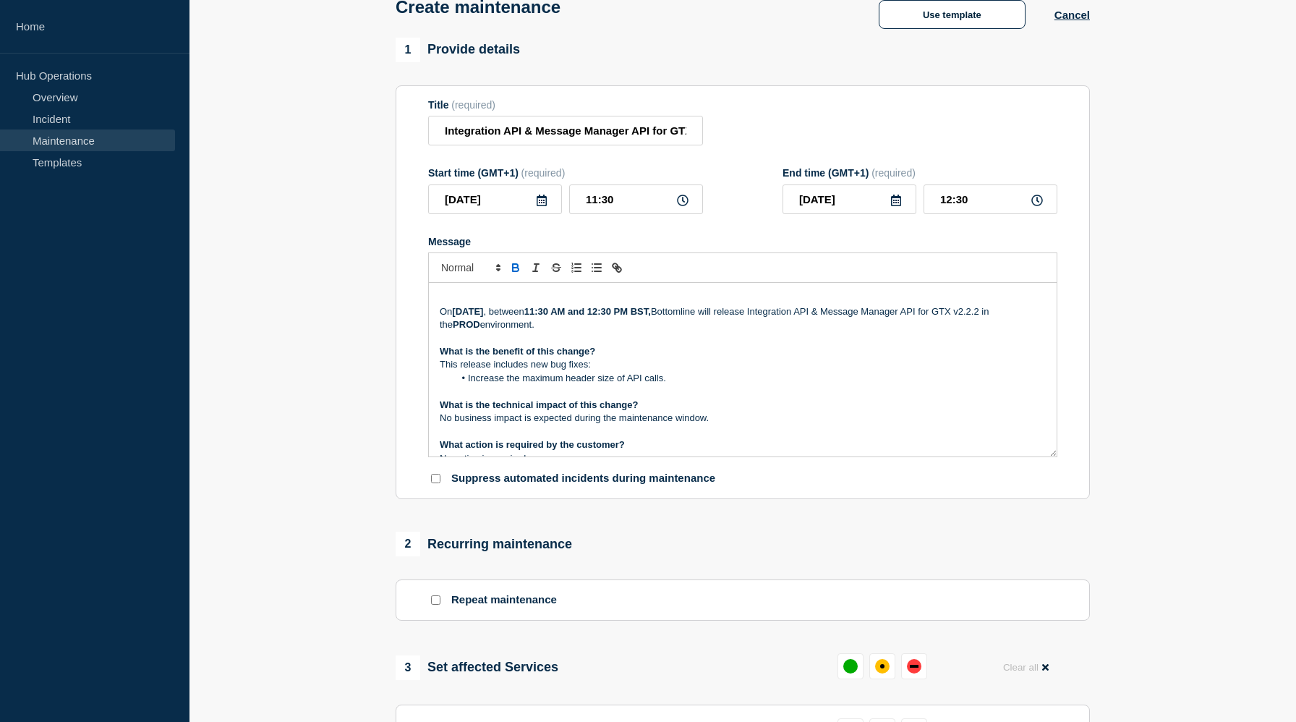
scroll to position [102, 0]
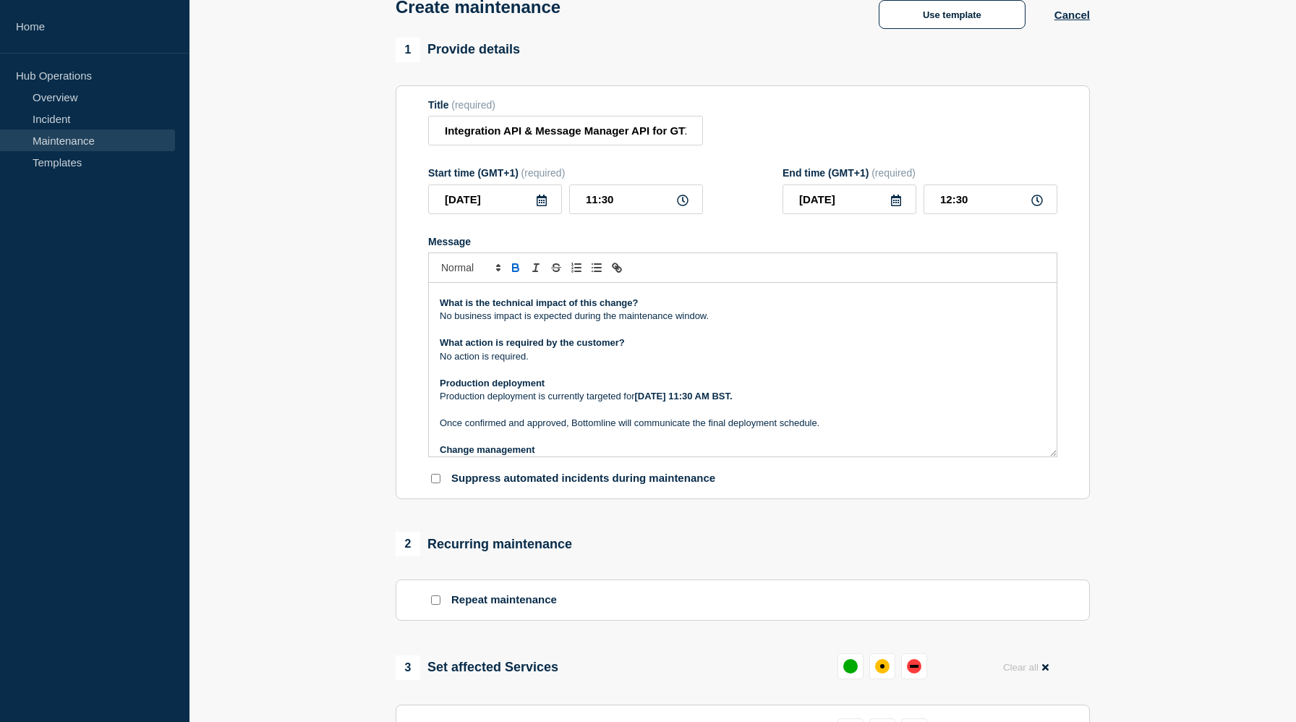
click at [353, 514] on section "1 Provide details Title (required) Integration API & Message Manager API for GT…" at bounding box center [742, 601] width 1106 height 1126
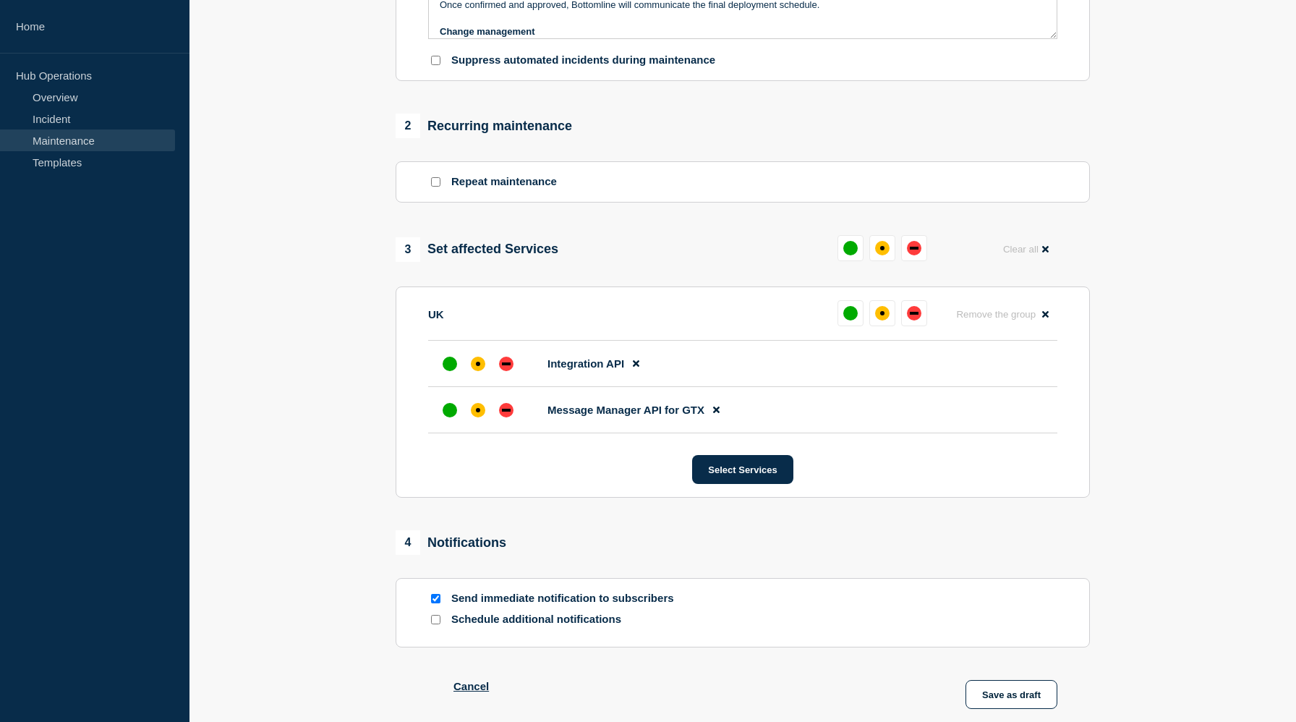
scroll to position [521, 0]
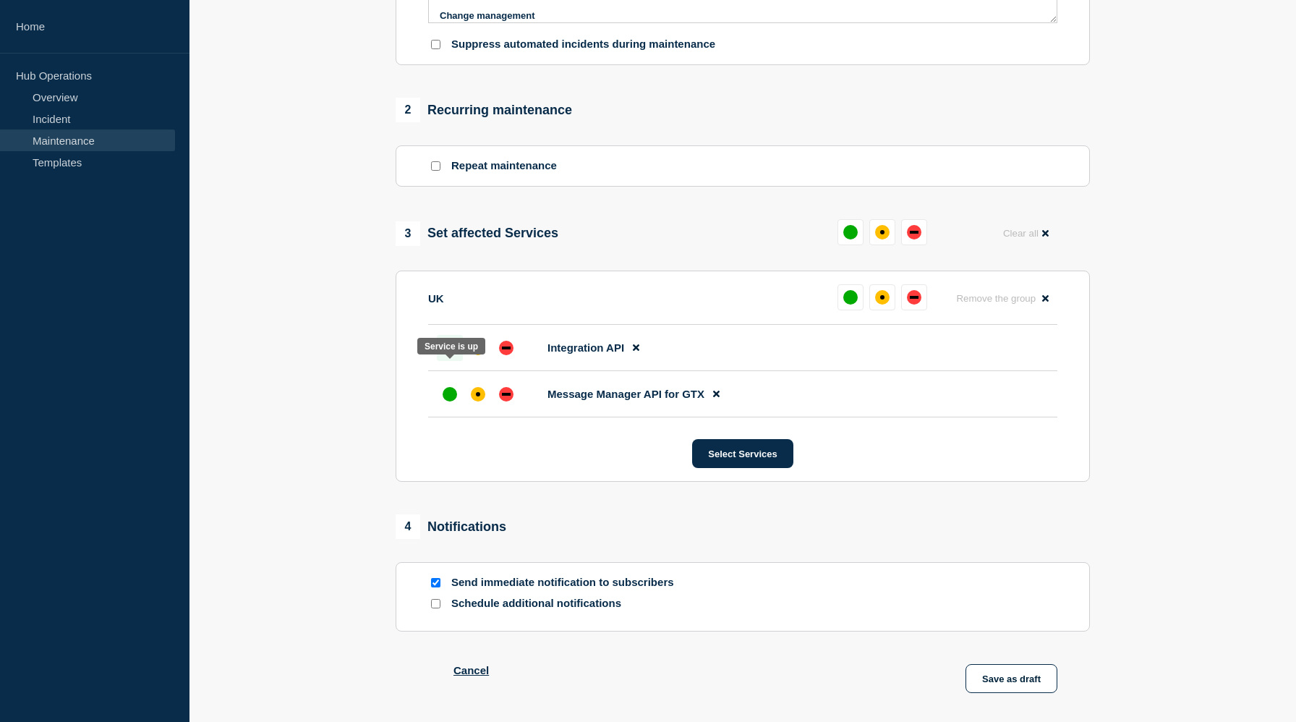
click at [447, 355] on div "up" at bounding box center [450, 348] width 14 height 14
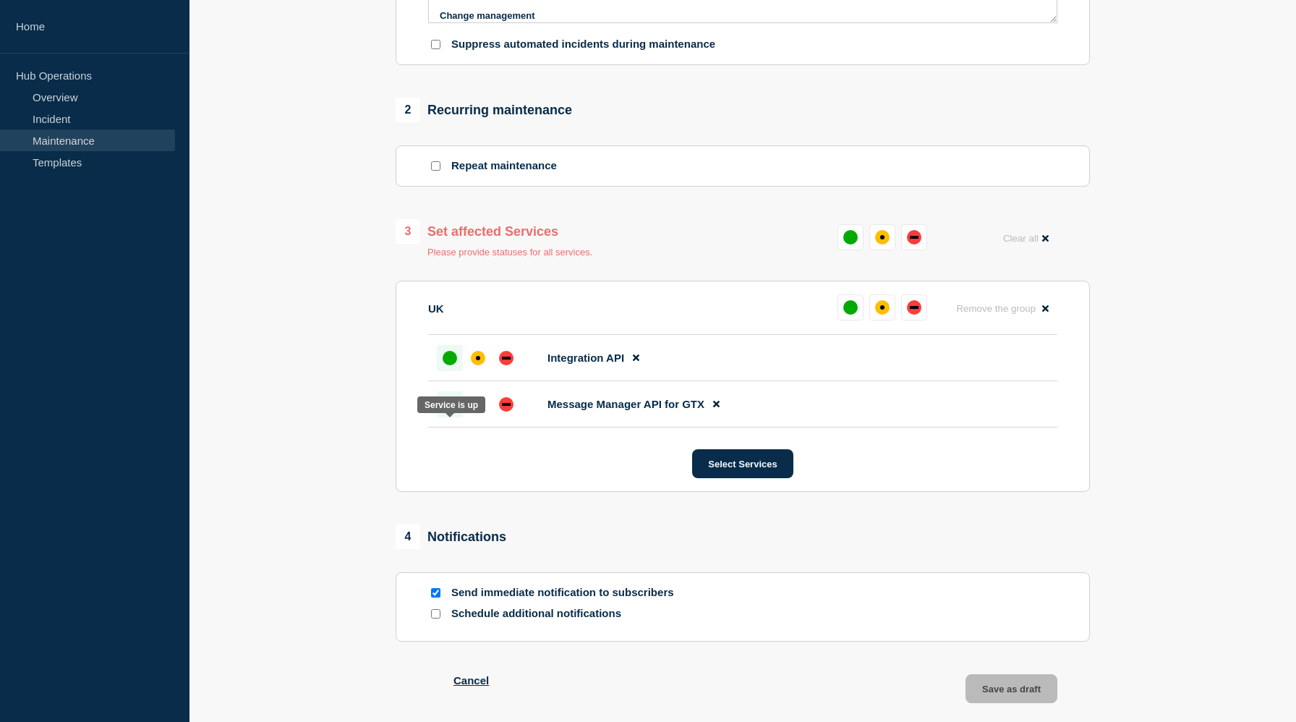
click at [449, 411] on div "up" at bounding box center [450, 404] width 14 height 14
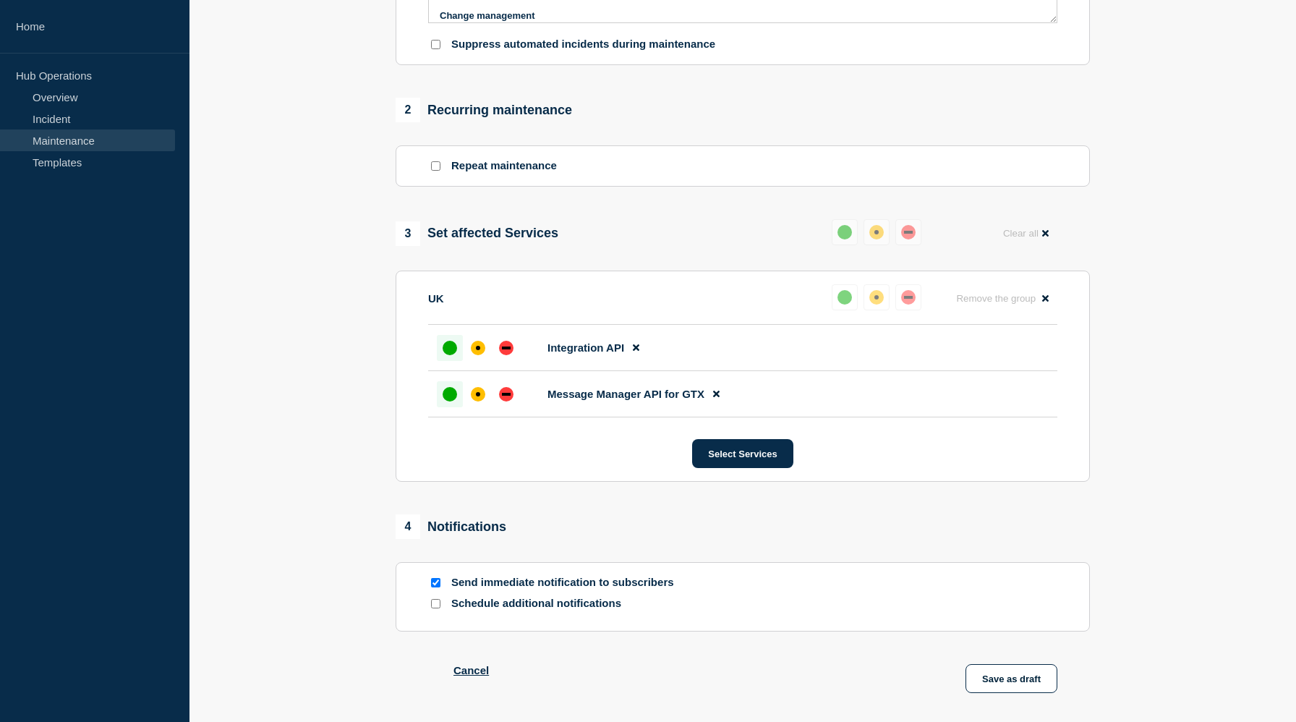
click at [1137, 314] on section "1 Provide details Title (required) Integration API & Message Manager API for GT…" at bounding box center [742, 167] width 1106 height 1126
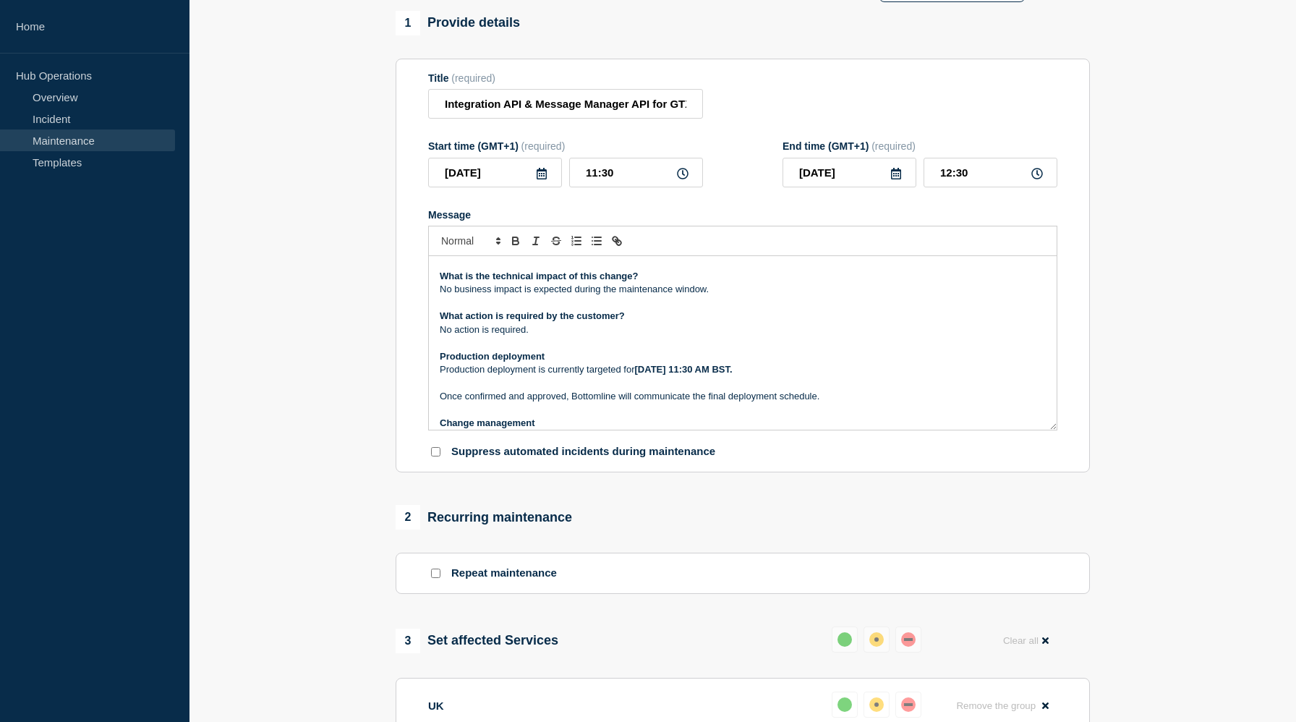
scroll to position [87, 0]
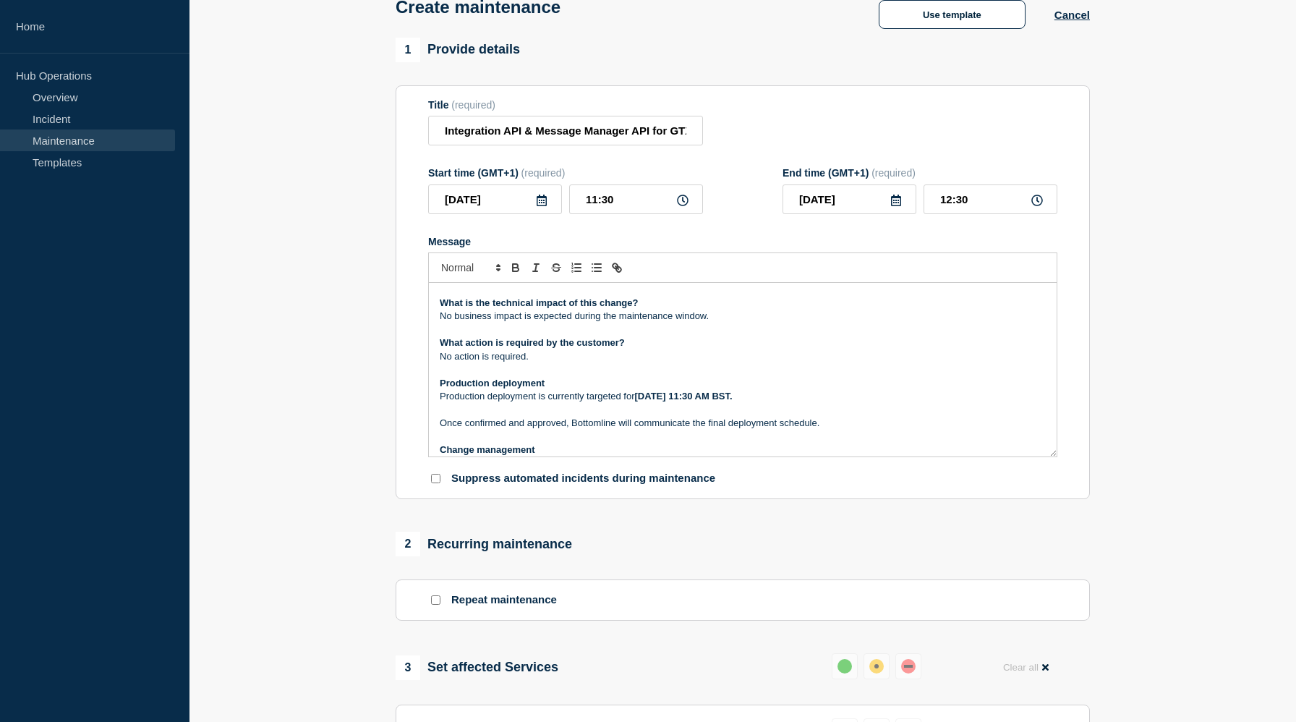
click at [797, 376] on p "Message" at bounding box center [743, 369] width 606 height 13
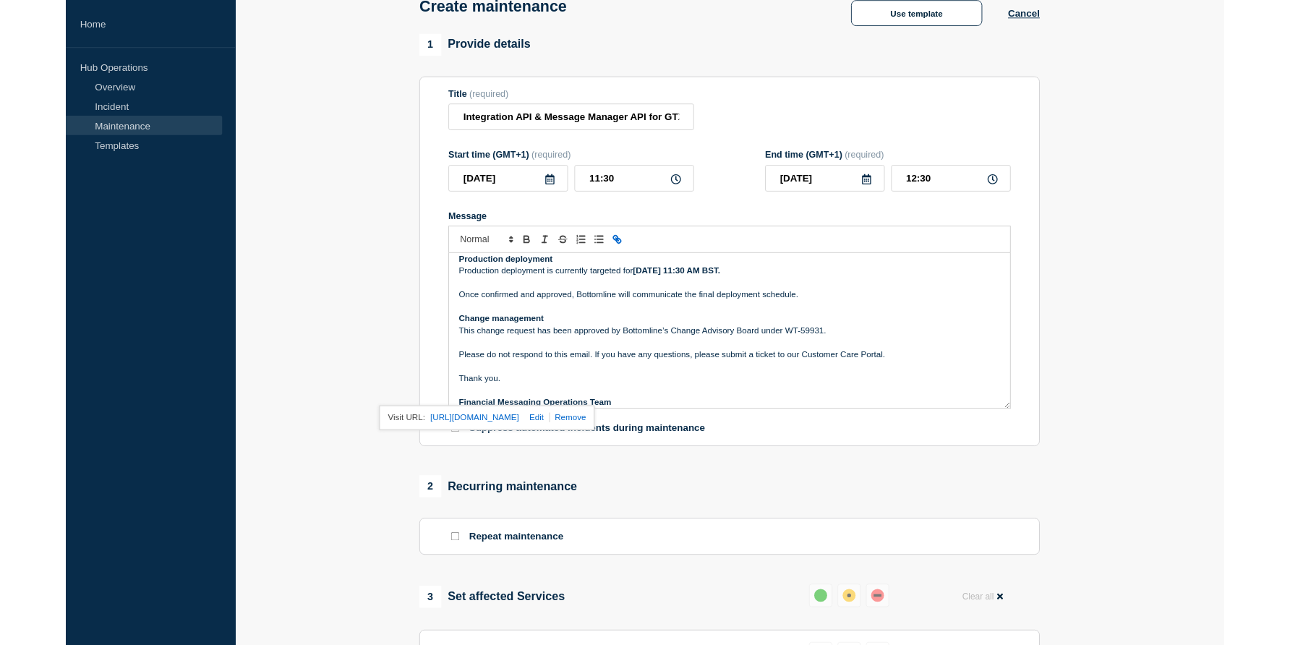
scroll to position [217, 0]
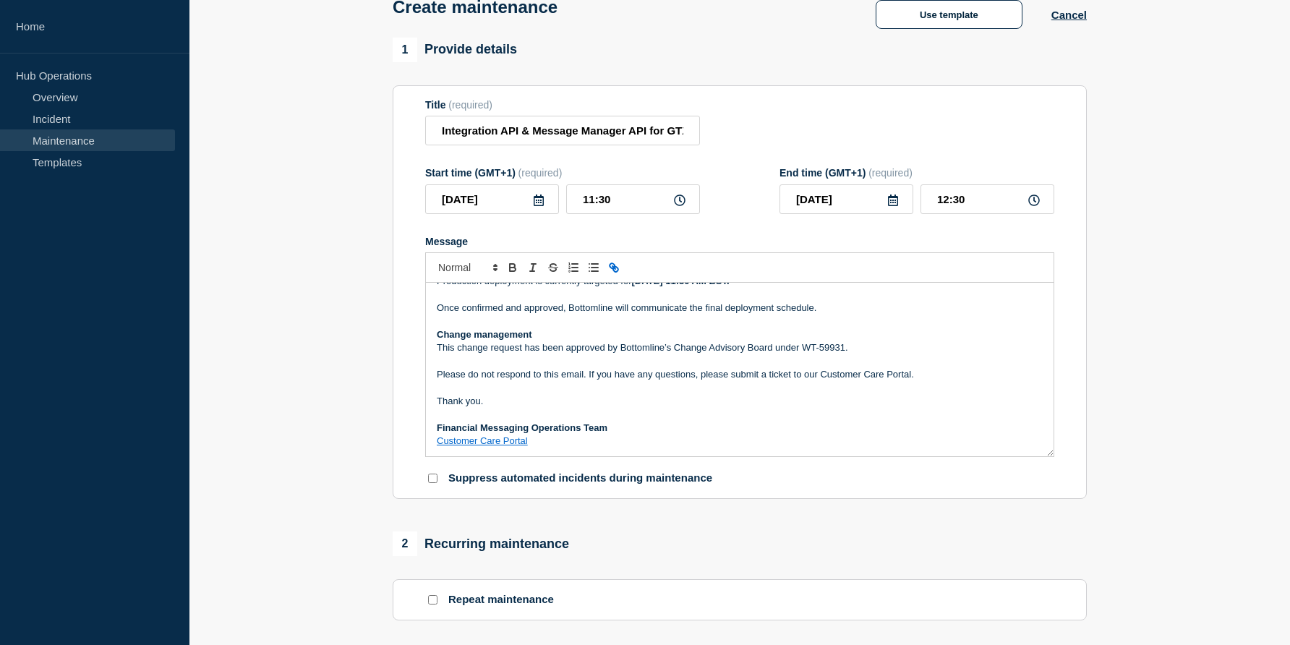
click at [1113, 242] on section "1 Provide details Title (required) Integration API & Message Manager API for GT…" at bounding box center [739, 601] width 1101 height 1126
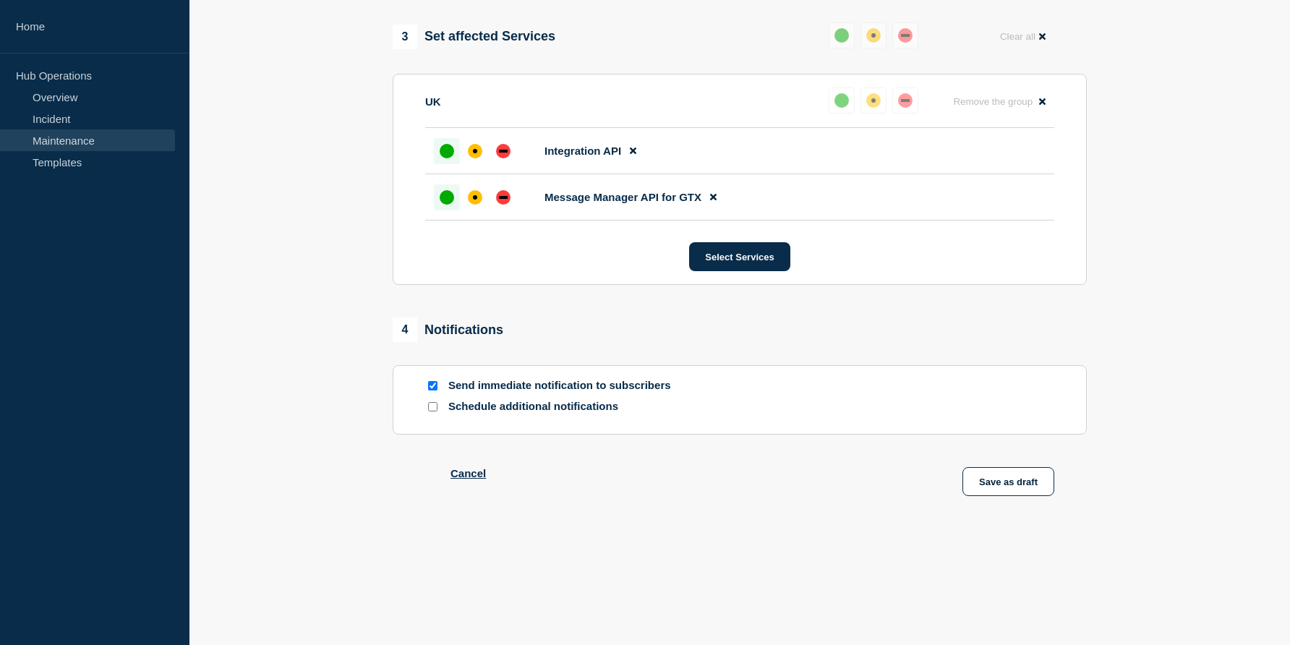
scroll to position [766, 0]
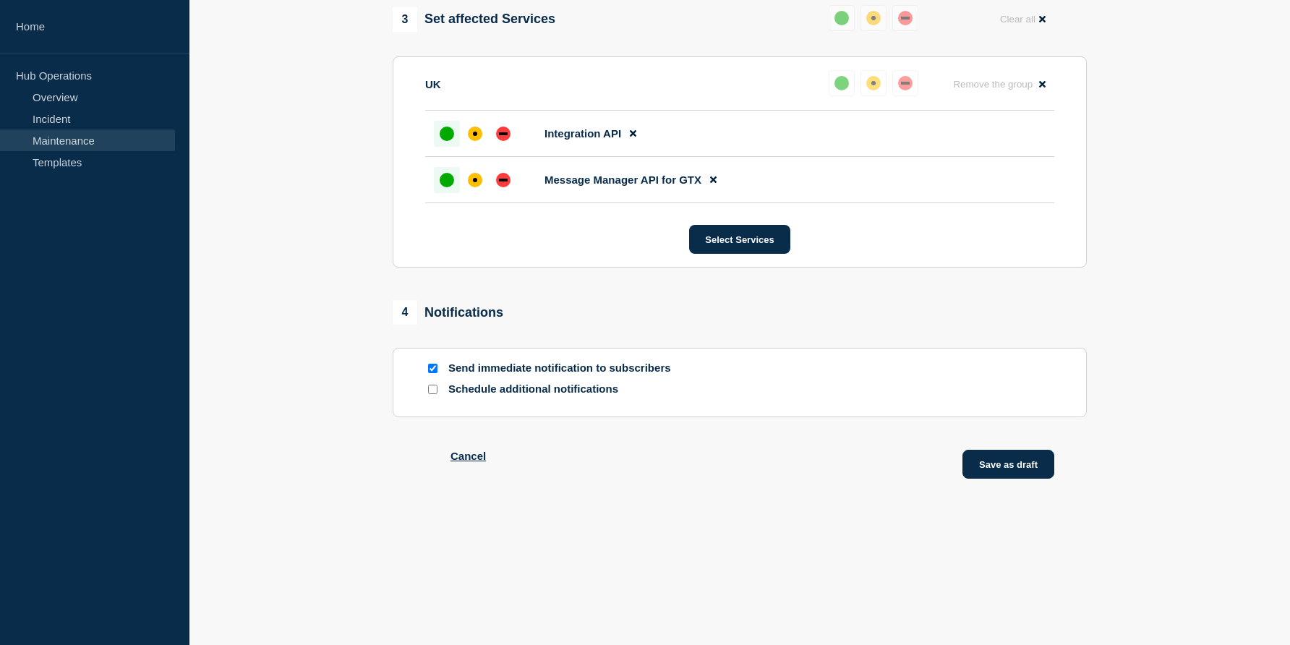
click at [1021, 477] on button "Save as draft" at bounding box center [1008, 464] width 92 height 29
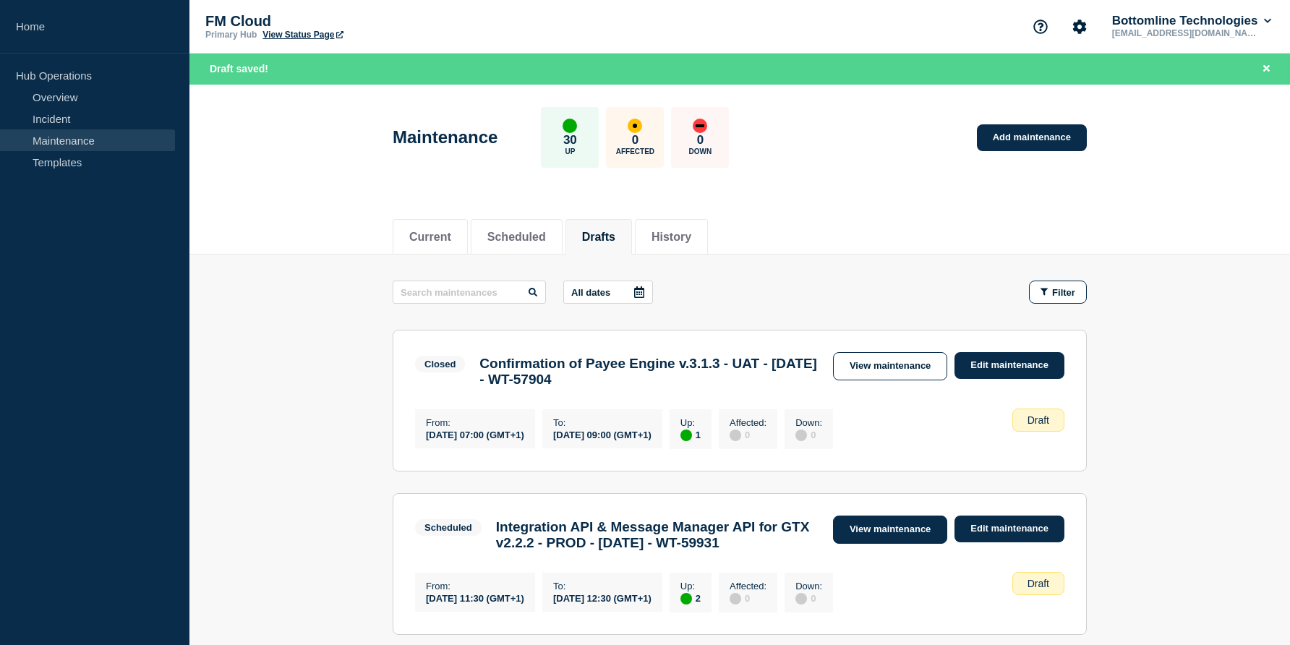
click at [892, 544] on link "View maintenance" at bounding box center [890, 530] width 114 height 28
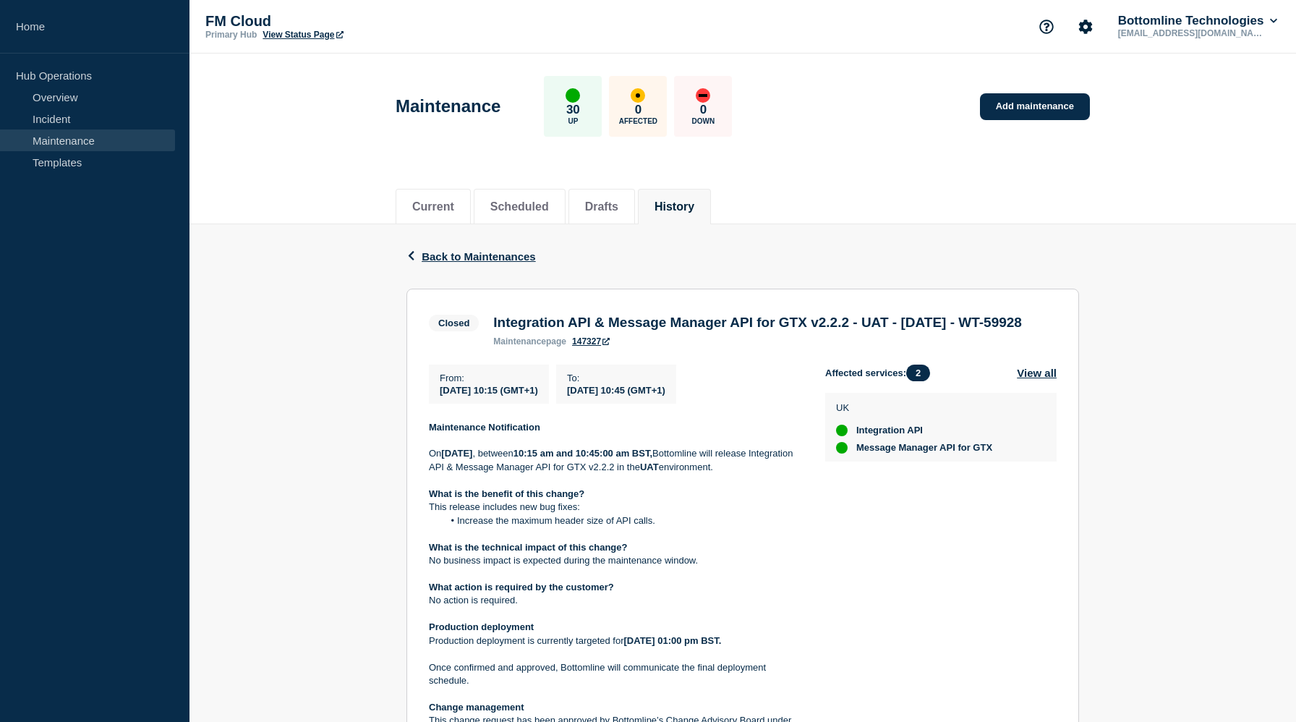
drag, startPoint x: 537, startPoint y: 342, endPoint x: 489, endPoint y: 325, distance: 51.5
click at [489, 325] on div "Integration API & Message Manager API for GTX v2.2.2 - UAT - 01/10/2025 - WT-59…" at bounding box center [757, 331] width 543 height 32
copy h3 "Integration API & Message Manager API for GTX v2.2.2 - UAT - [DATE] - WT-59928"
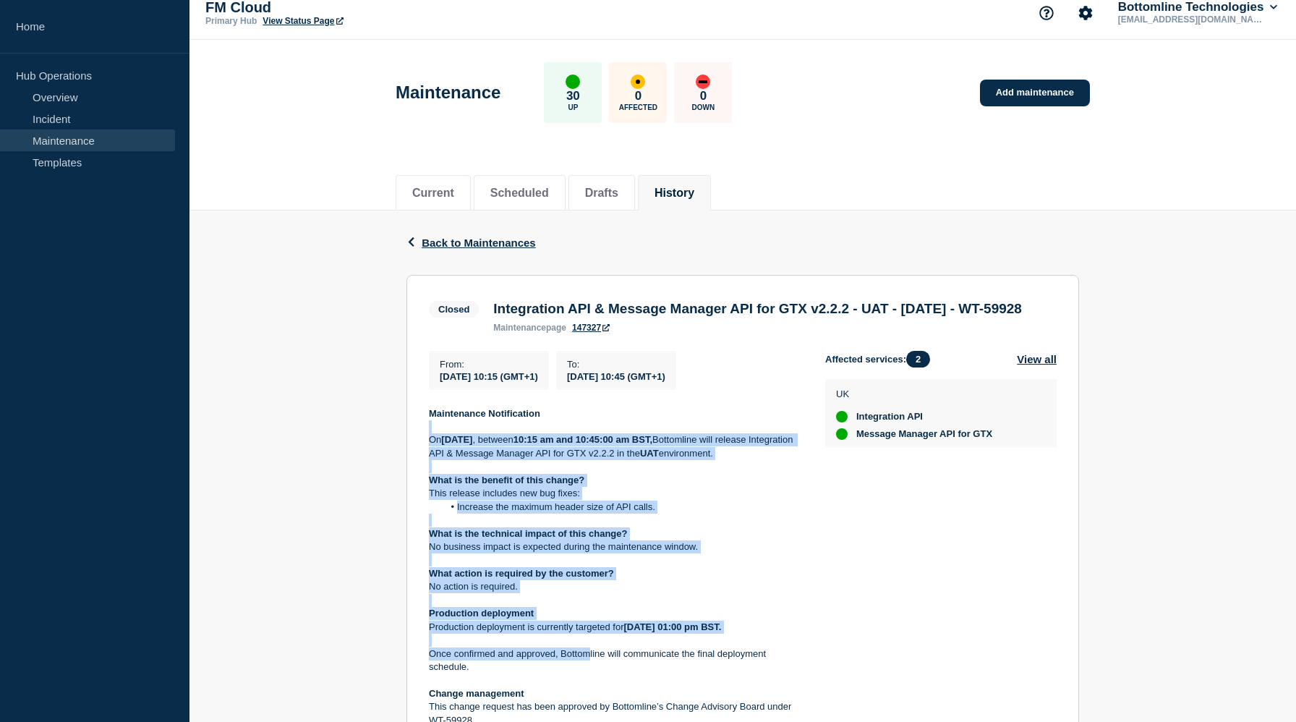
drag, startPoint x: 424, startPoint y: 473, endPoint x: 586, endPoint y: 713, distance: 289.6
click at [586, 713] on section "Closed Integration API & Message Manager API for GTX v2.2.2 - UAT - 01/10/2025 …" at bounding box center [742, 566] width 672 height 582
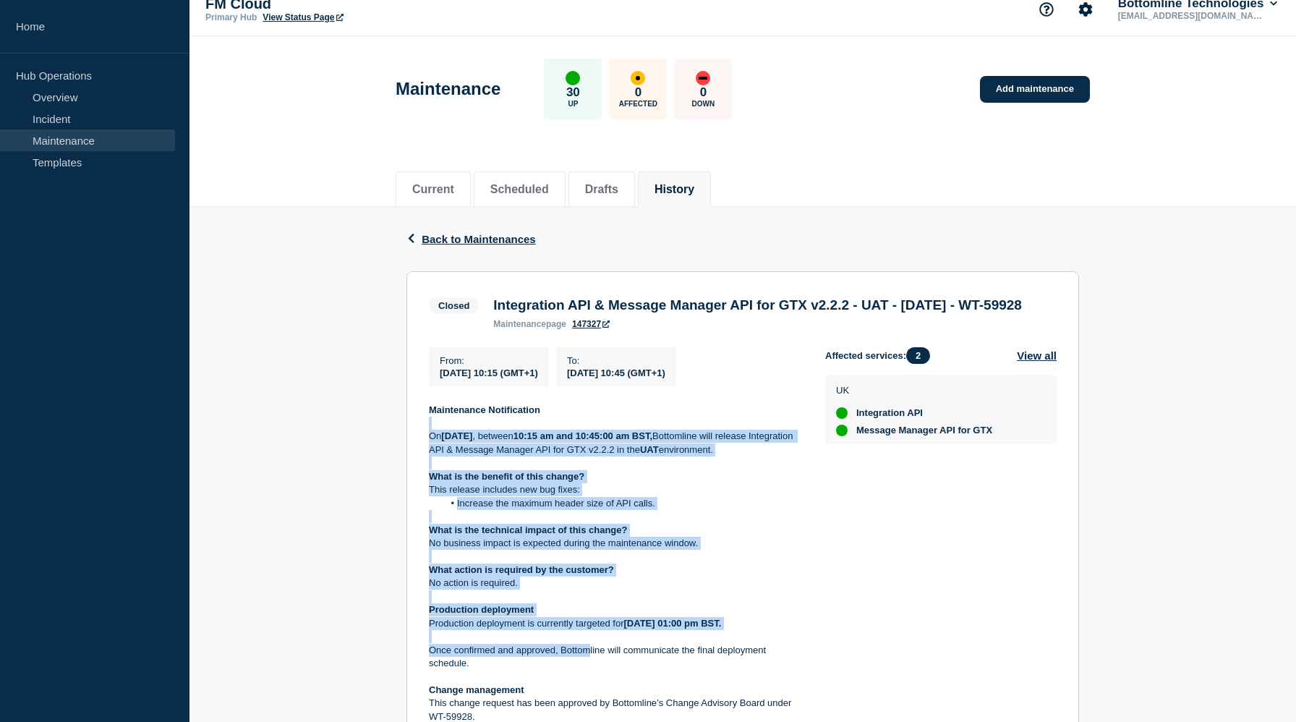
click at [821, 584] on div "From : 2025-10-01 10:15 (GMT+1) To : 2025-10-01 10:45 (GMT+1) Maintenance Notif…" at bounding box center [627, 589] width 396 height 484
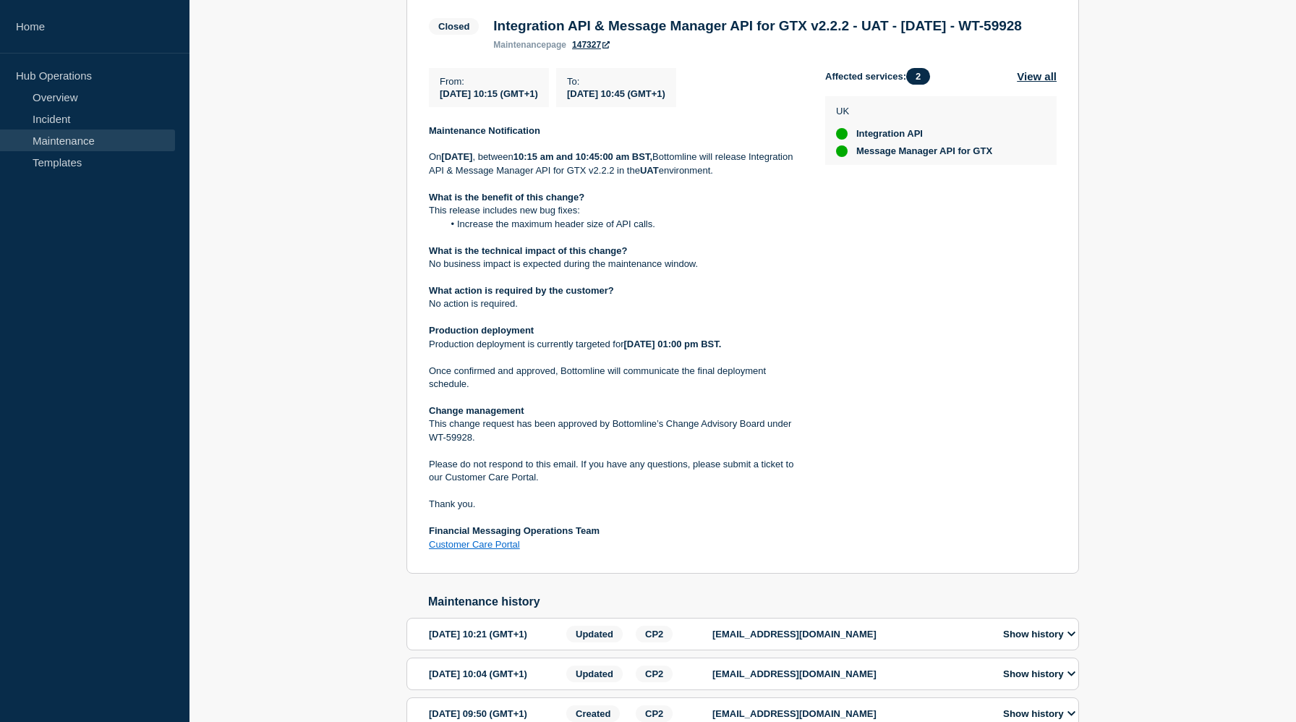
scroll to position [307, 0]
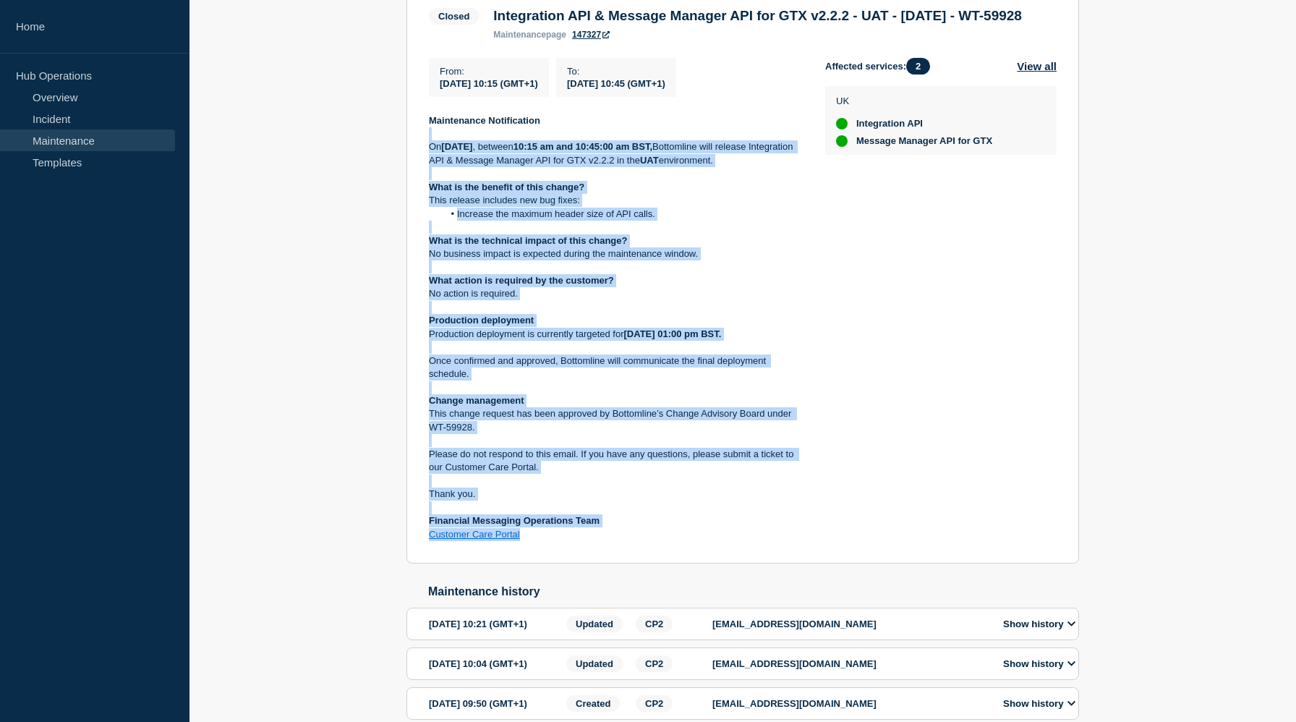
drag, startPoint x: 426, startPoint y: 169, endPoint x: 602, endPoint y: 594, distance: 459.4
click at [602, 564] on section "Closed Integration API & Message Manager API for GTX v2.2.2 - UAT - 01/10/2025 …" at bounding box center [742, 273] width 672 height 582
copy div "On Wednesday 01st October 2025 , between 10:15 am and 10:45:00 am BST, Bottomli…"
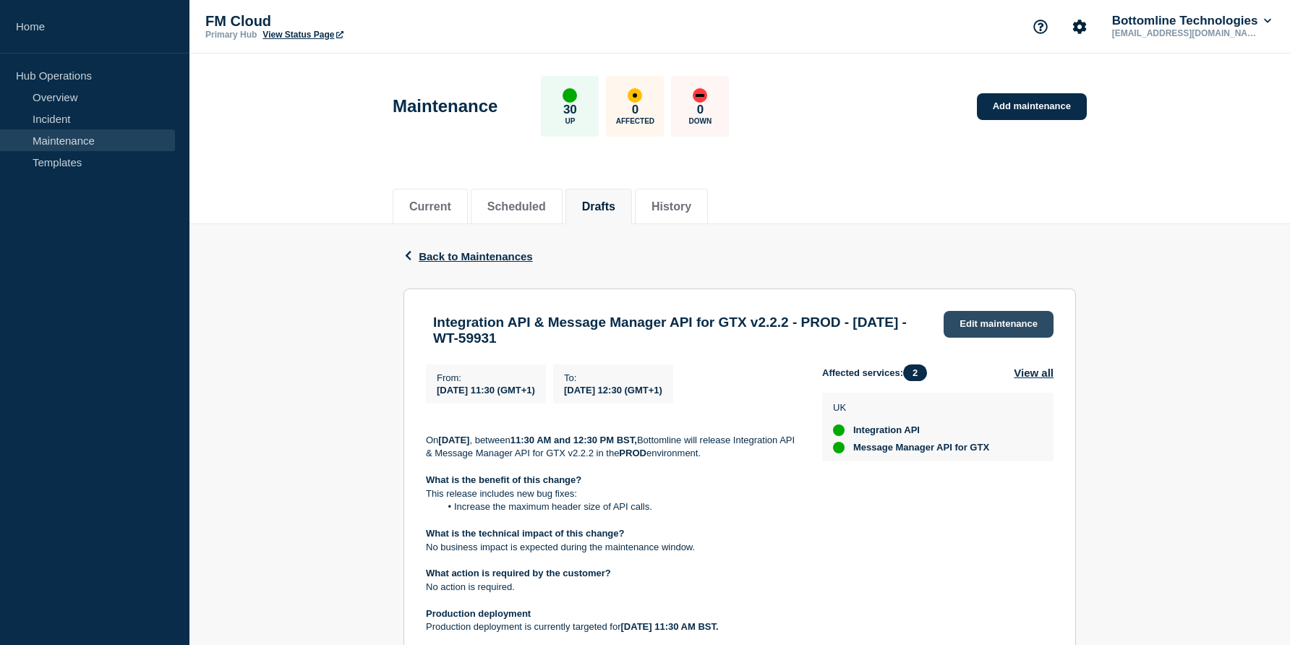
click at [983, 327] on link "Edit maintenance" at bounding box center [999, 324] width 110 height 27
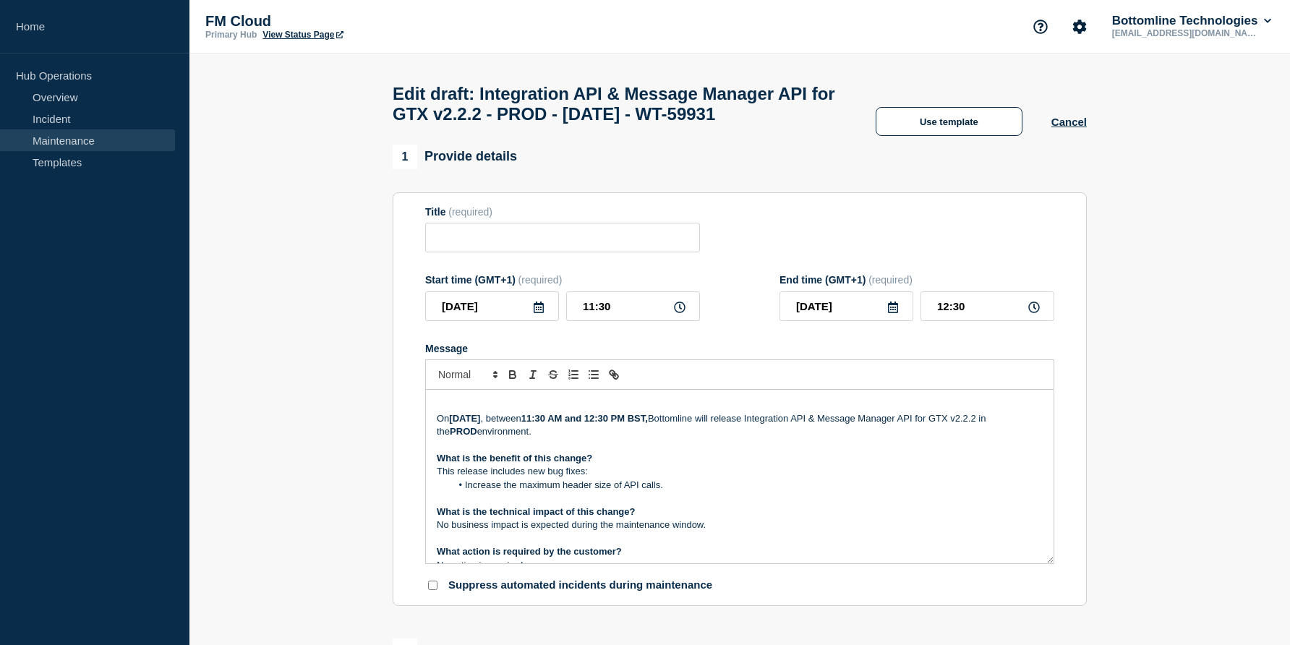
type input "Integration API & Message Manager API for GTX v2.2.2 - PROD - [DATE] - WT-59931"
type input "11:30"
type input "12:30"
click at [522, 250] on input "Integration API & Message Manager API for GTX v2.2.2 - PROD - [DATE] - WT-59931" at bounding box center [562, 238] width 275 height 30
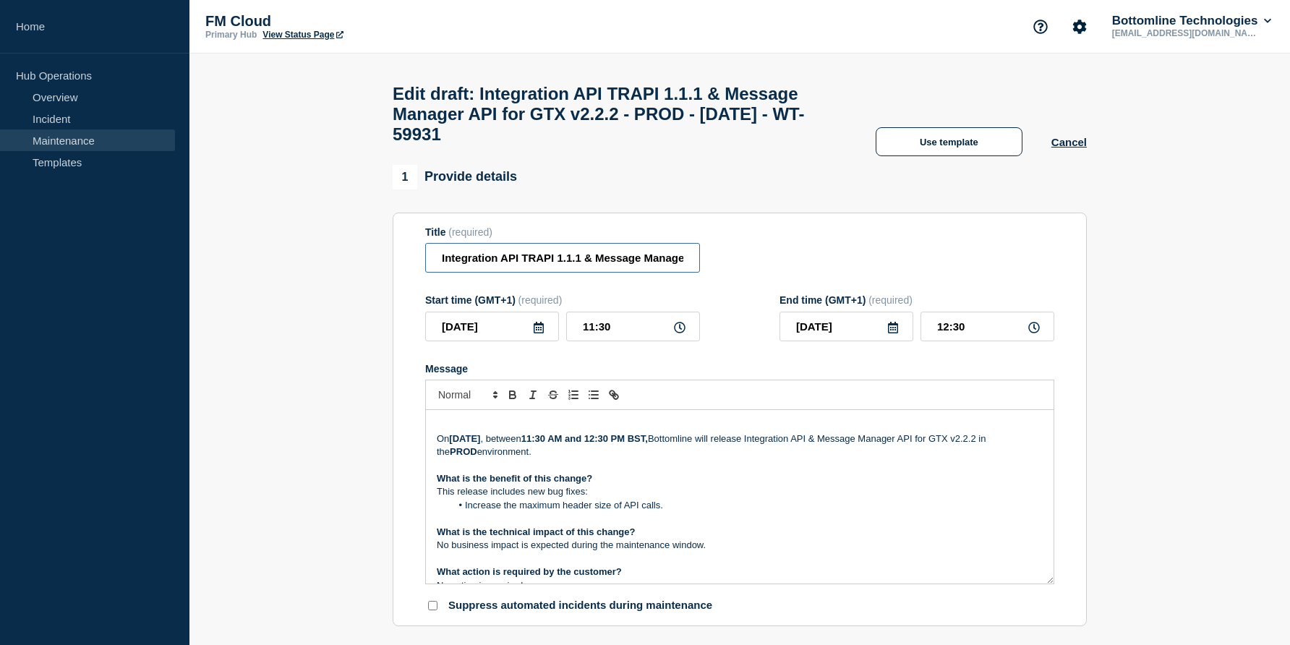
click at [519, 273] on input "Integration API TRAPI 1.1.1 & Message Manager API for GTX v2.2.2 - PROD - [DATE…" at bounding box center [562, 258] width 275 height 30
drag, startPoint x: 567, startPoint y: 272, endPoint x: 477, endPoint y: 273, distance: 90.4
click at [477, 273] on input "Integration API- TRAPI 1.1.1 & Message Manager API for GTX v2.2.2 - PROD - [DAT…" at bounding box center [562, 258] width 275 height 30
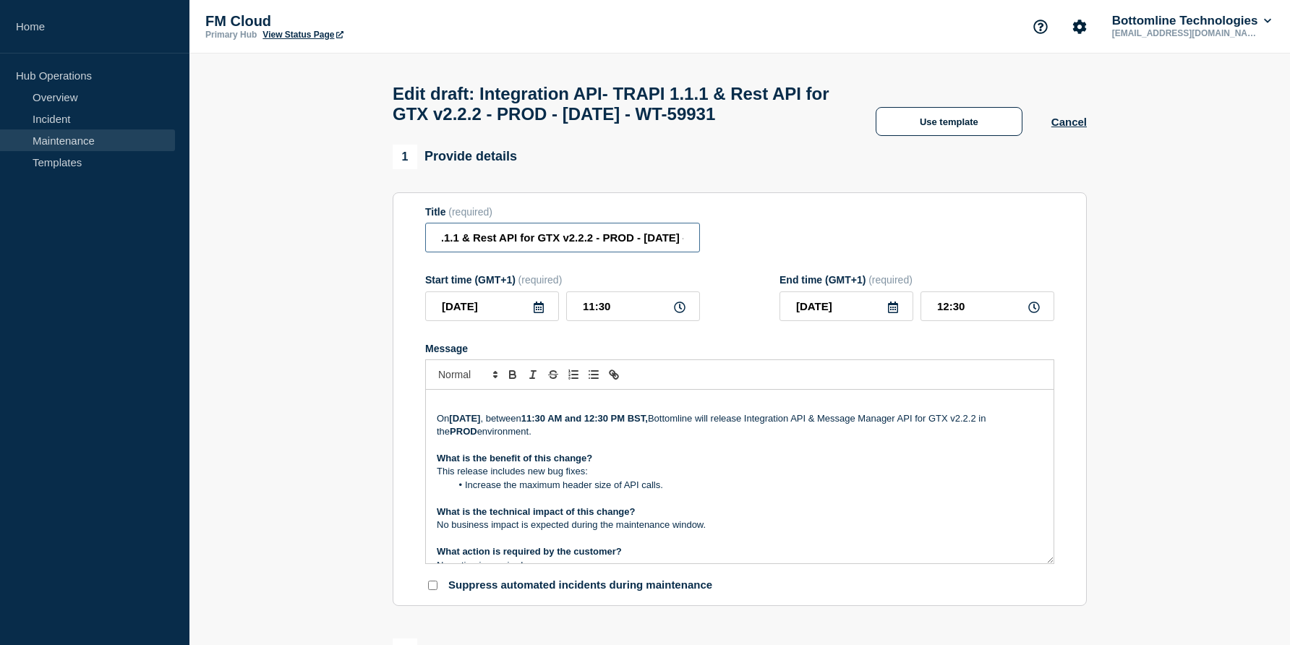
click at [567, 252] on input "Integration API- TRAPI 1.1.1 & Rest API for GTX v2.2.2 - PROD - [DATE] - WT-599…" at bounding box center [562, 238] width 275 height 30
type input "Integration API- TRAPI 1.1.1 & Rest API for GTX v2.2.2 - PROD - [DATE] - WT-599…"
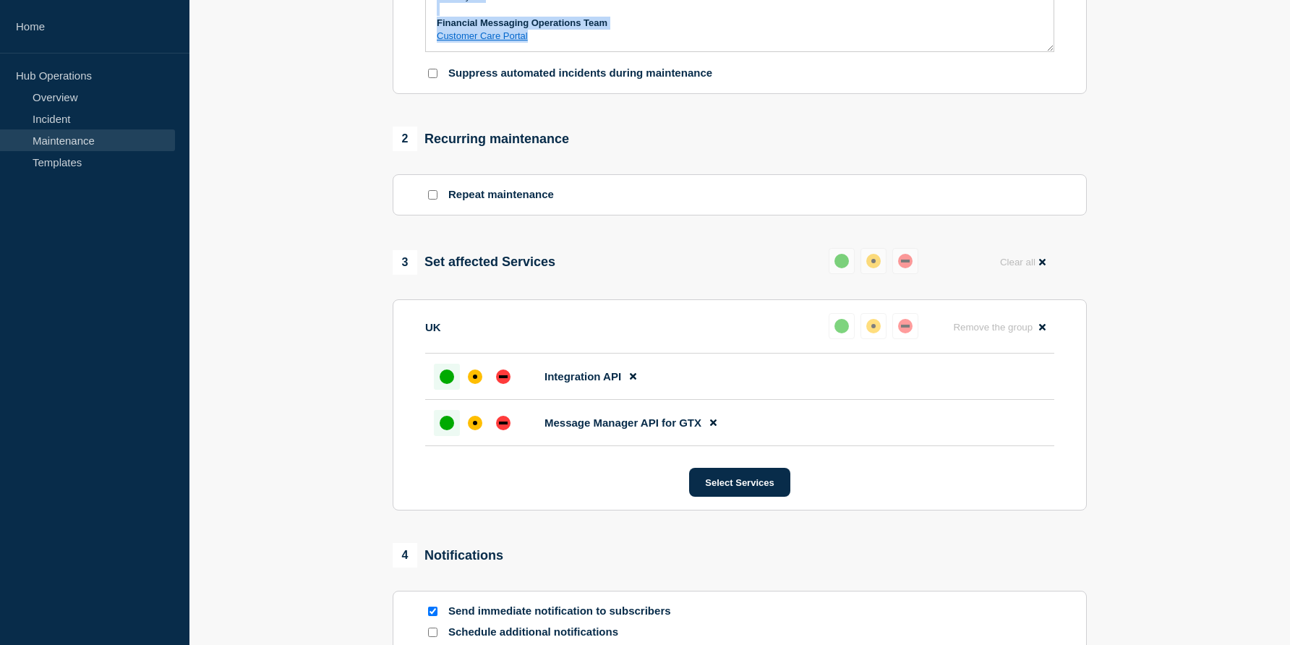
scroll to position [686, 0]
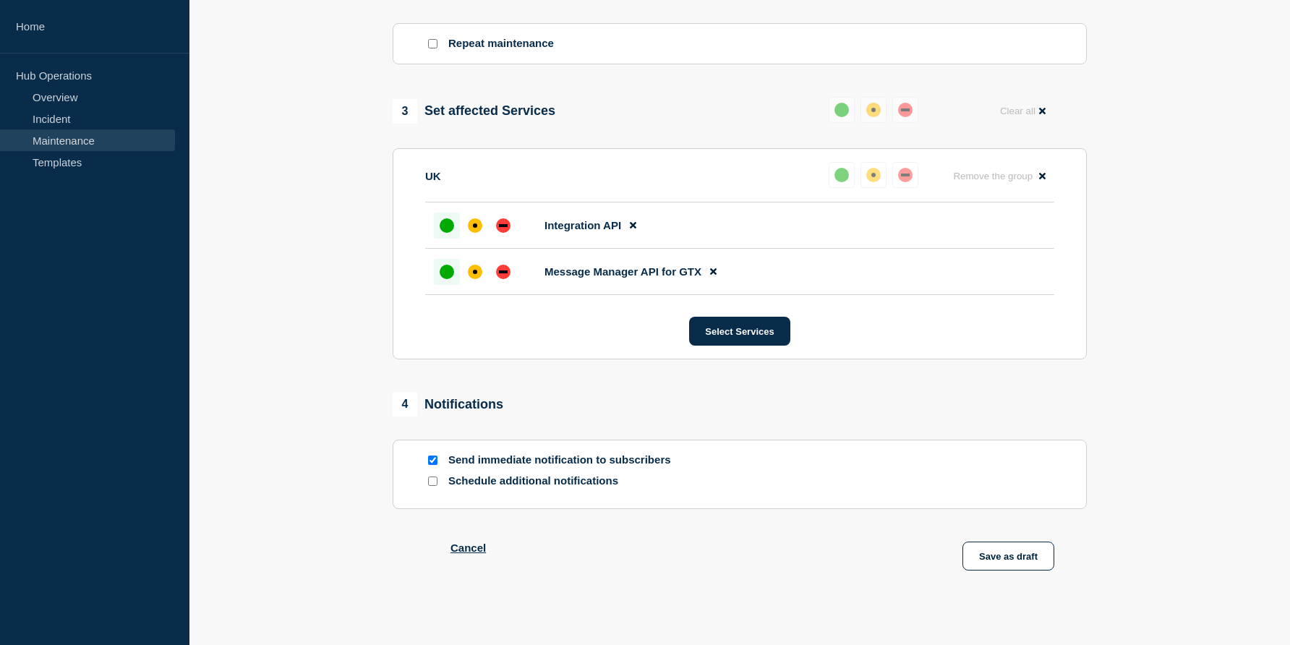
drag, startPoint x: 811, startPoint y: 559, endPoint x: 806, endPoint y: 654, distance: 95.6
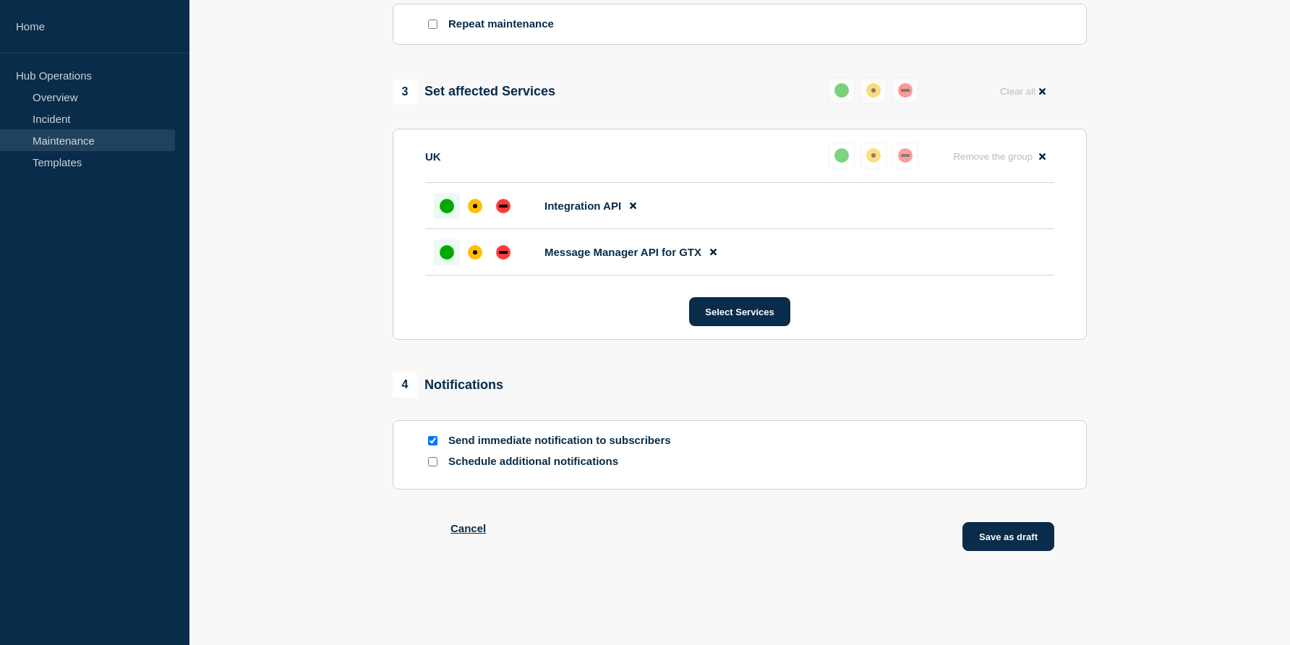
click at [977, 551] on button "Save as draft" at bounding box center [1008, 536] width 92 height 29
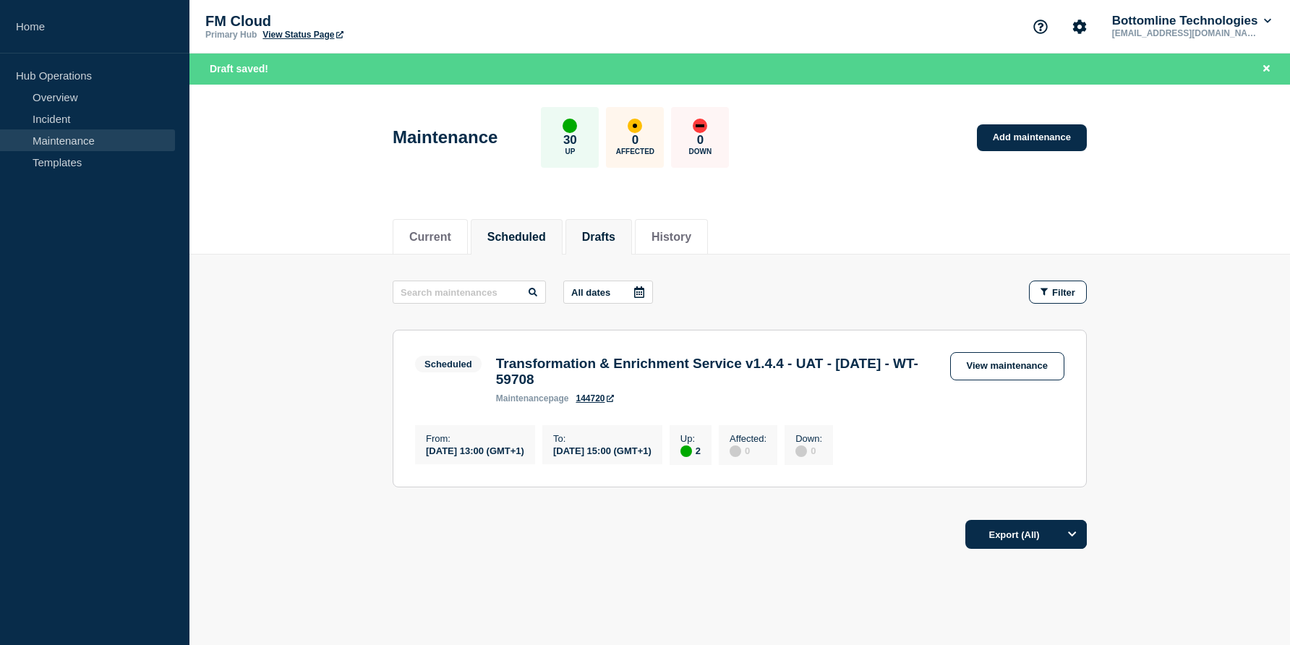
click at [590, 239] on button "Drafts" at bounding box center [598, 237] width 33 height 13
